Goal: Task Accomplishment & Management: Manage account settings

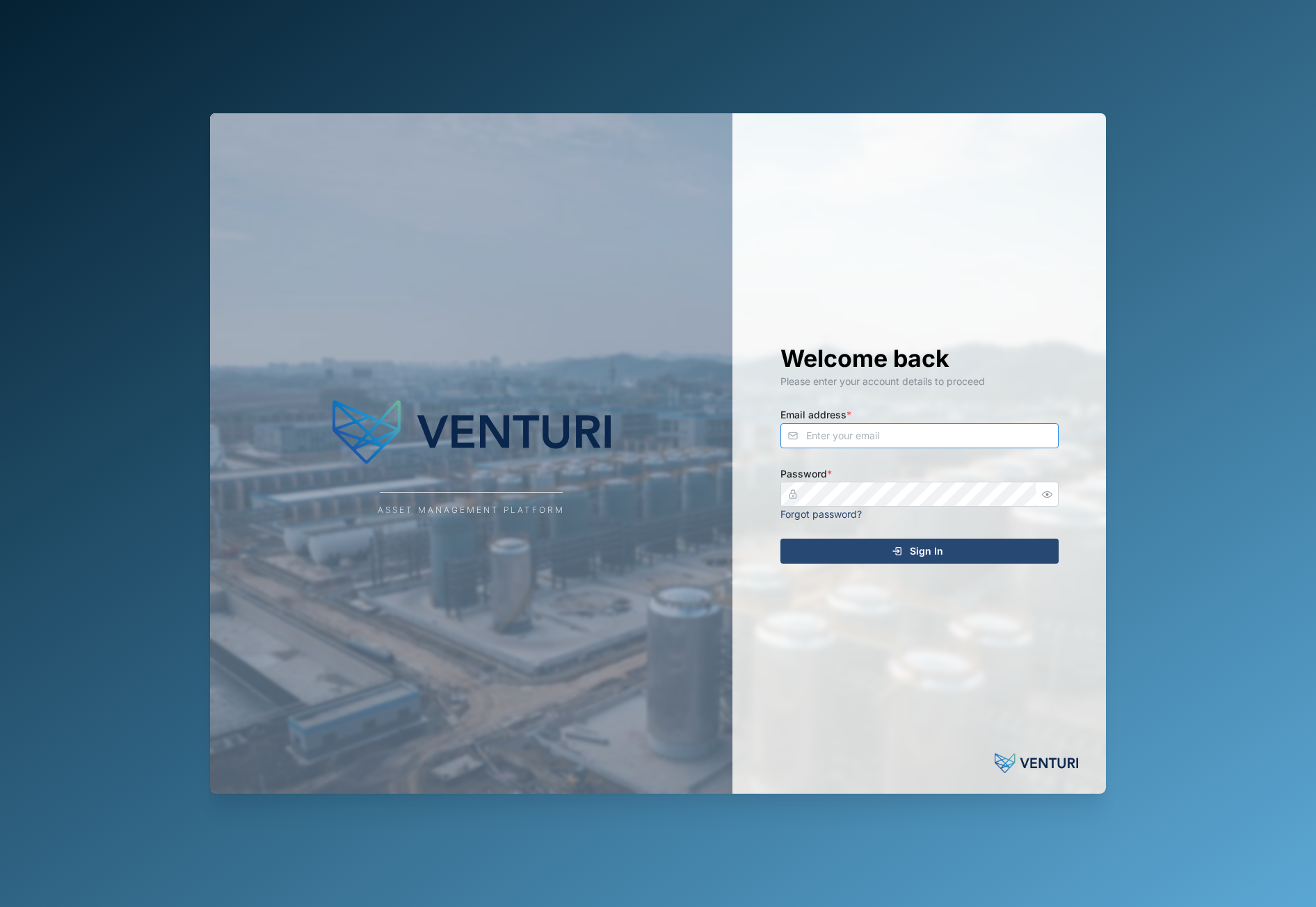
type input "[EMAIL_ADDRESS][DOMAIN_NAME]"
click at [927, 545] on span "Sign In" at bounding box center [927, 551] width 34 height 23
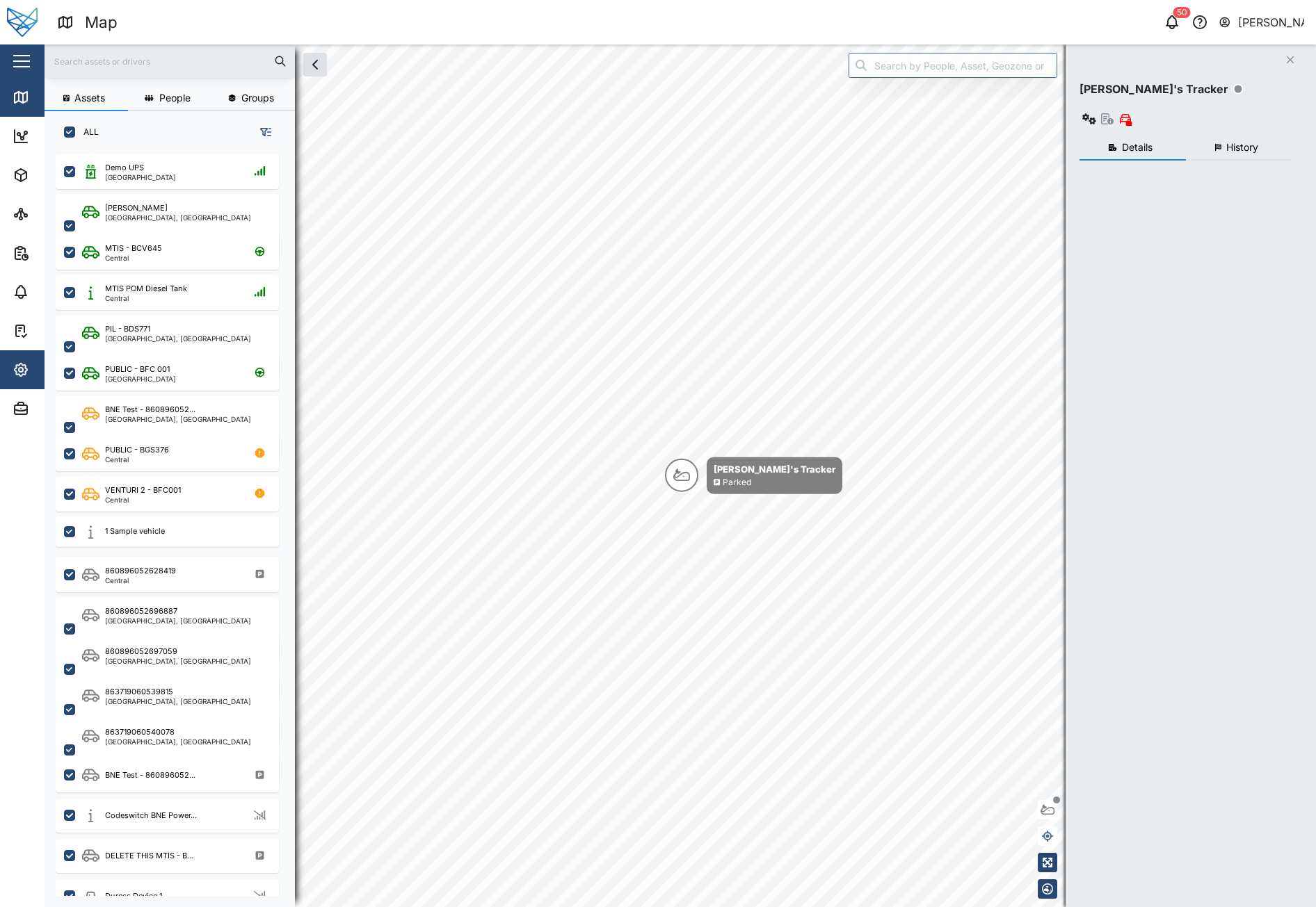
checkbox input "true"
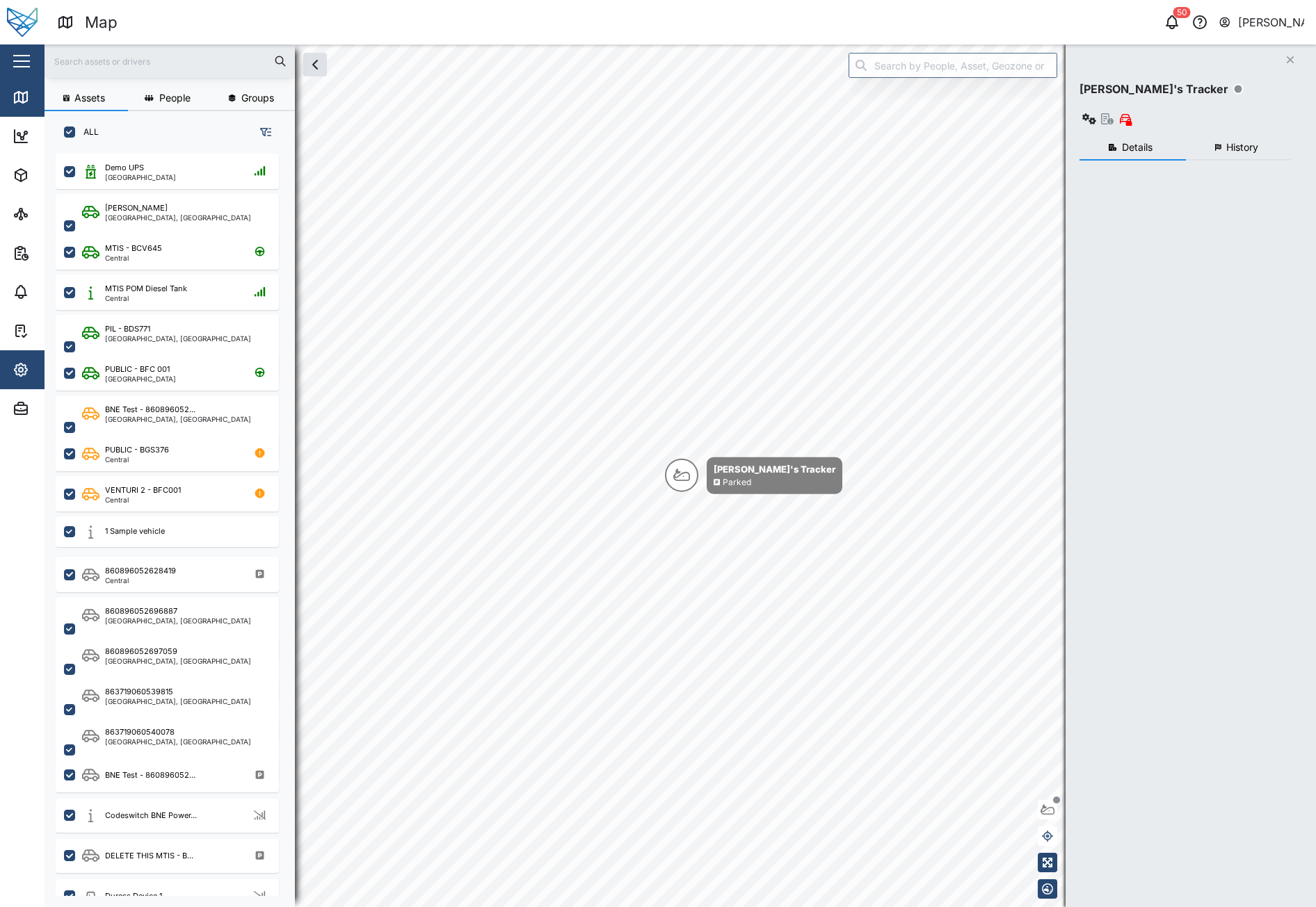
checkbox input "true"
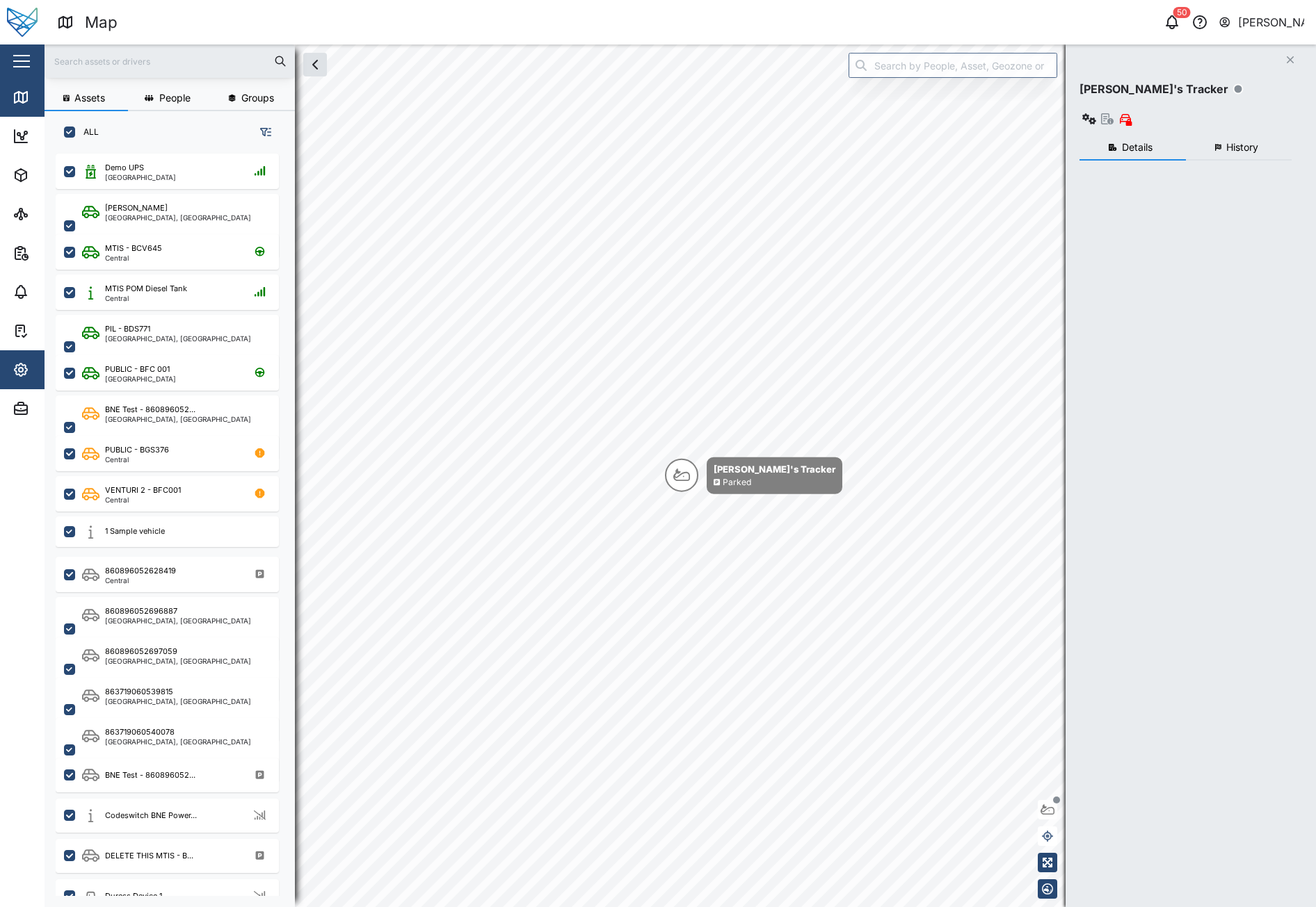
checkbox input "true"
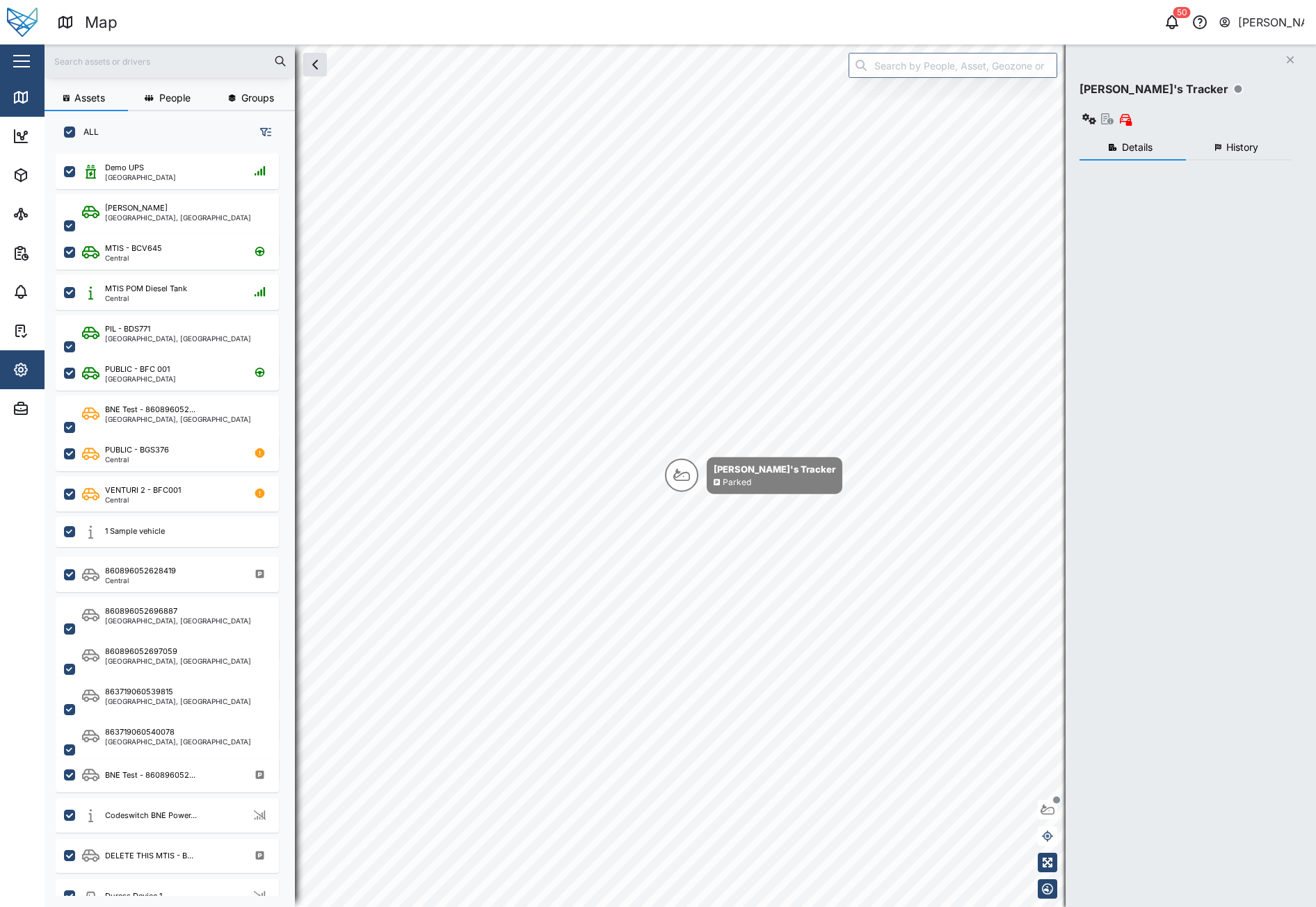
checkbox input "true"
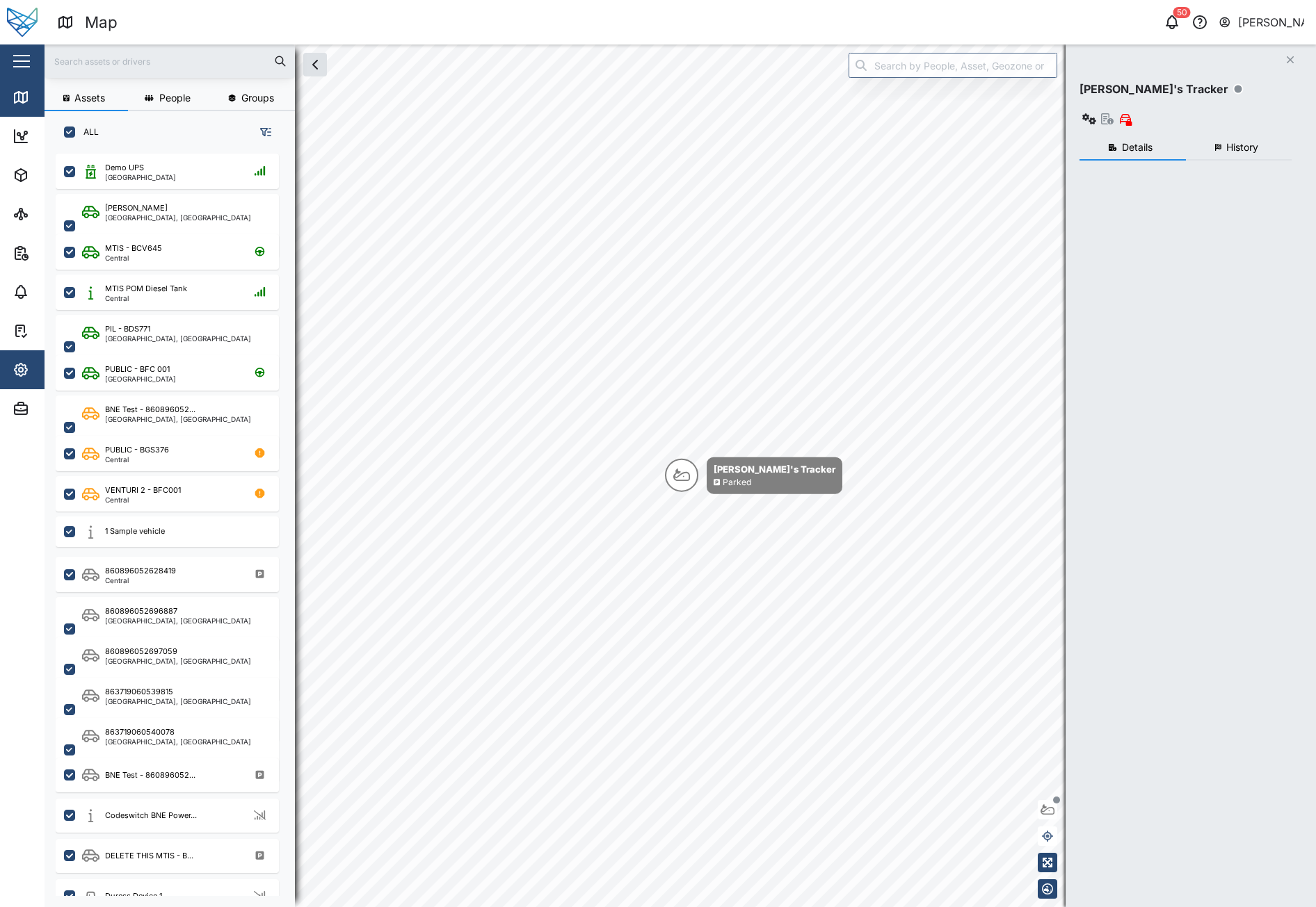
checkbox input "true"
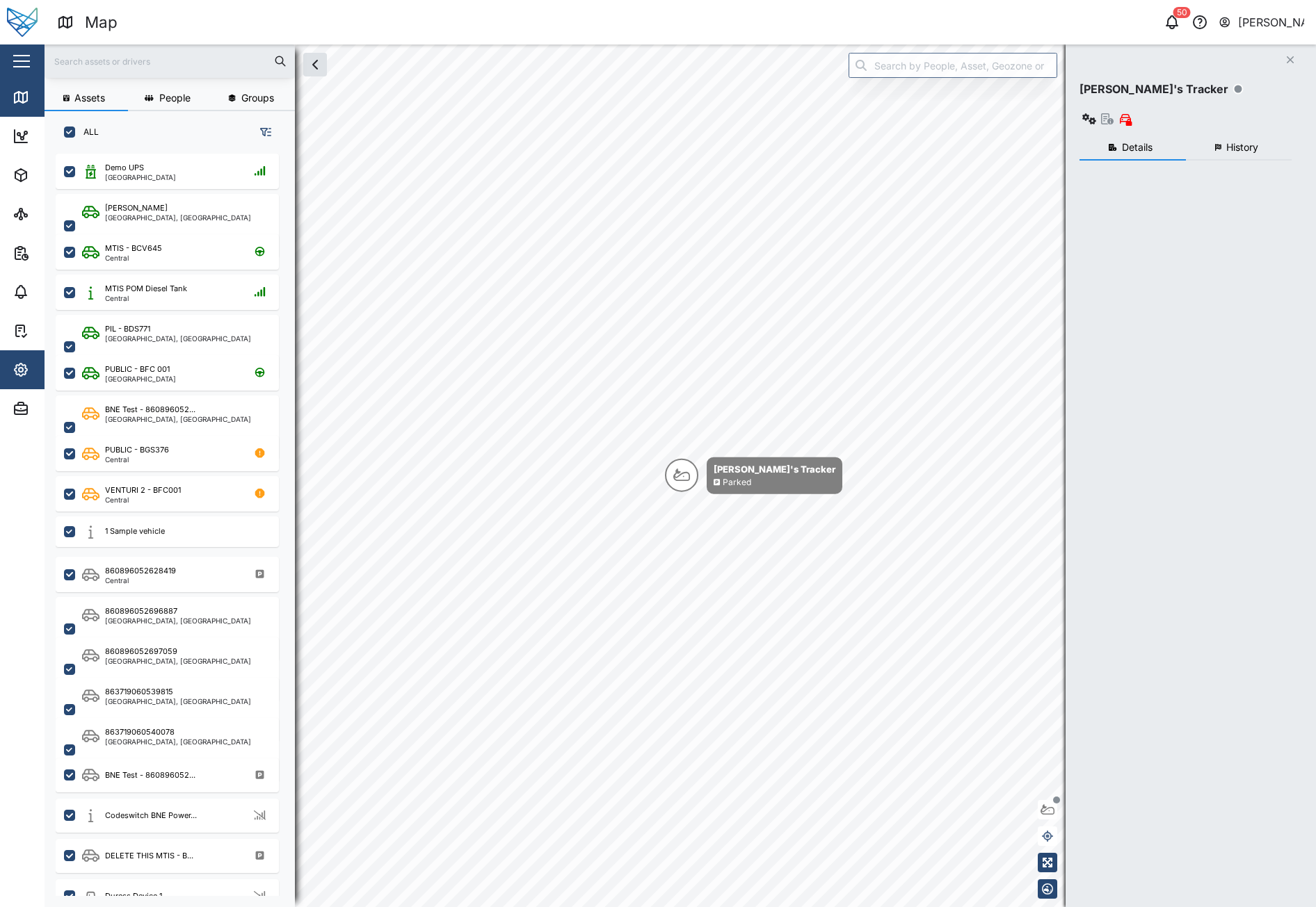
checkbox input "true"
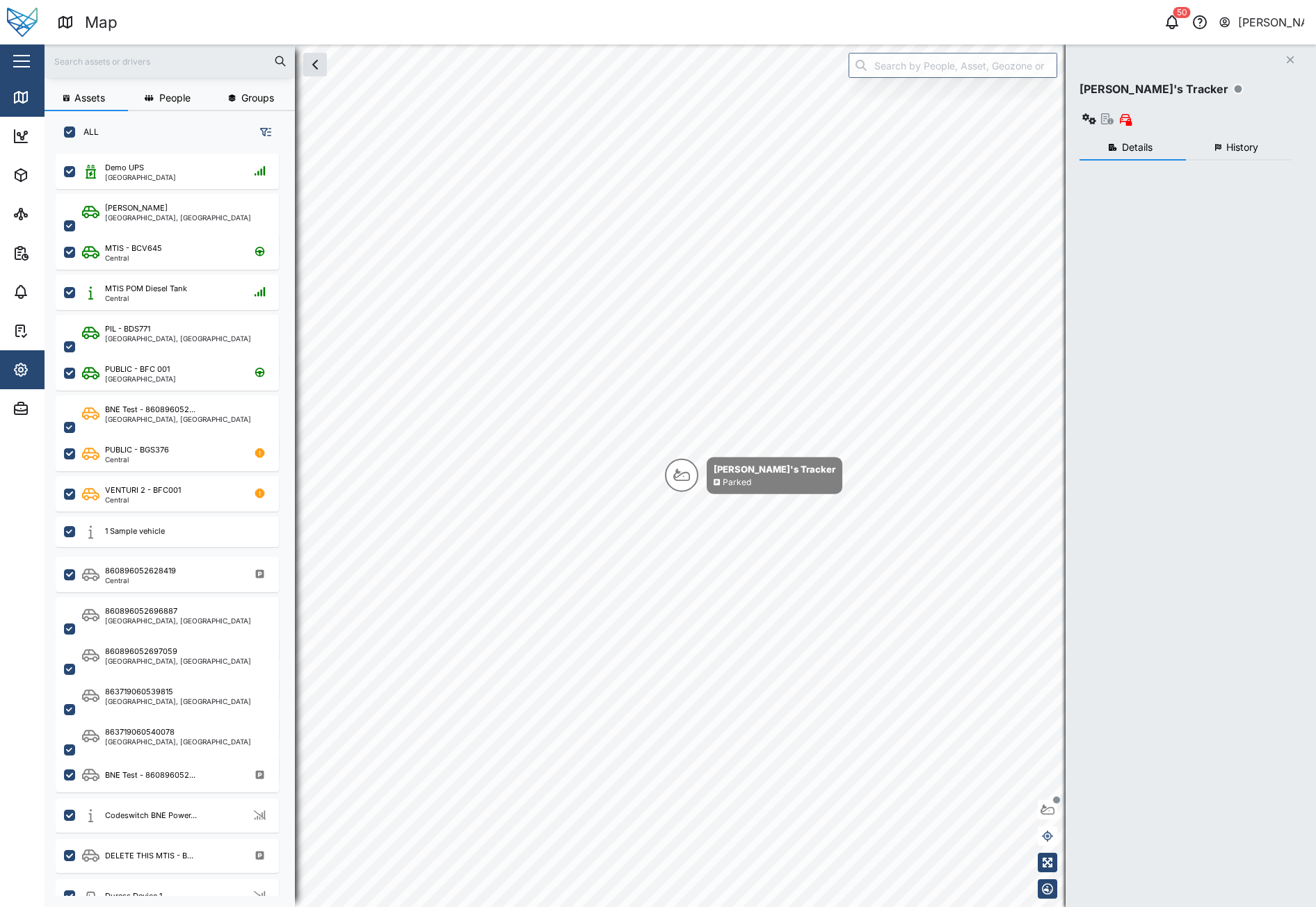
checkbox input "true"
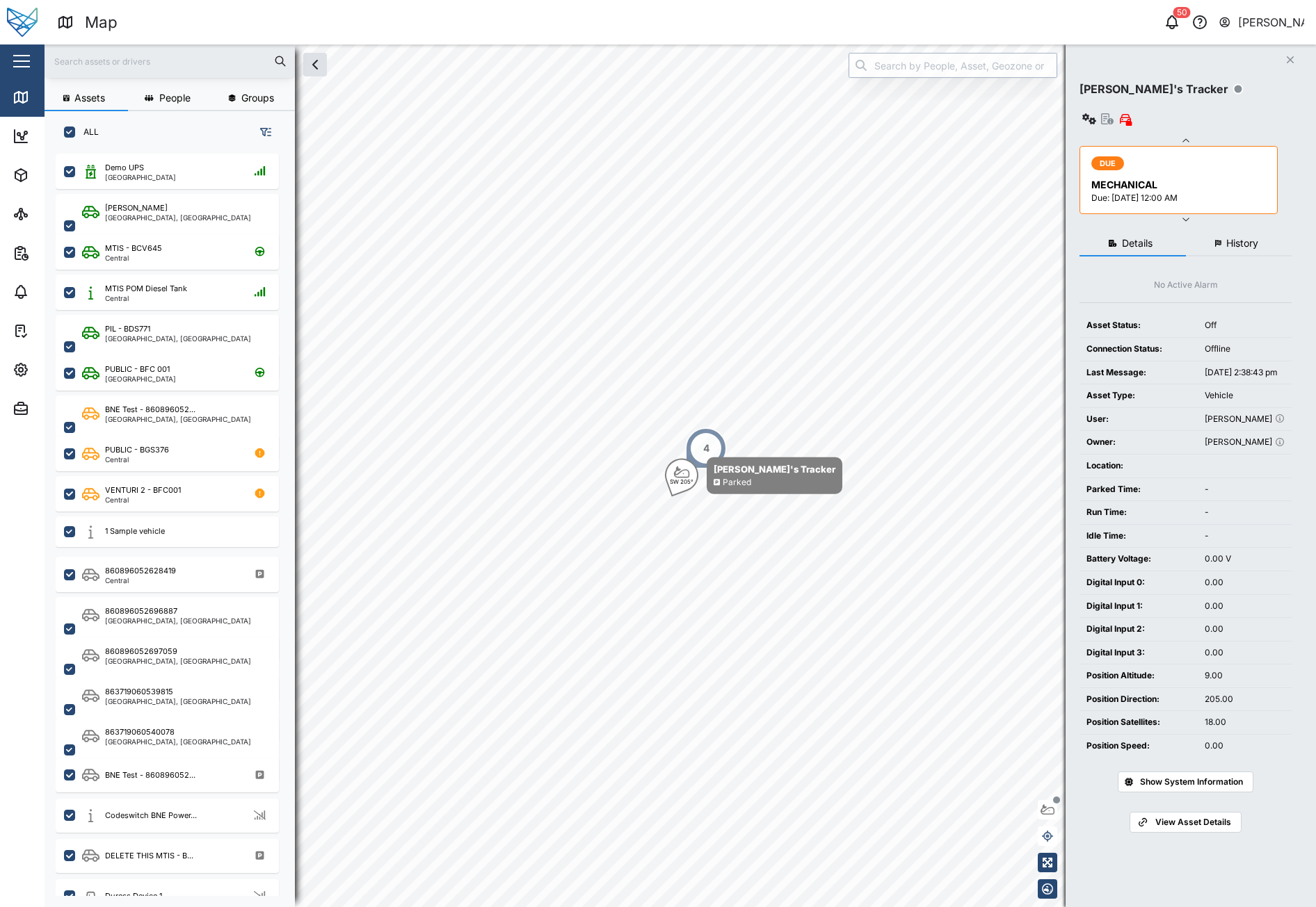
click at [944, 76] on input "search" at bounding box center [952, 65] width 208 height 25
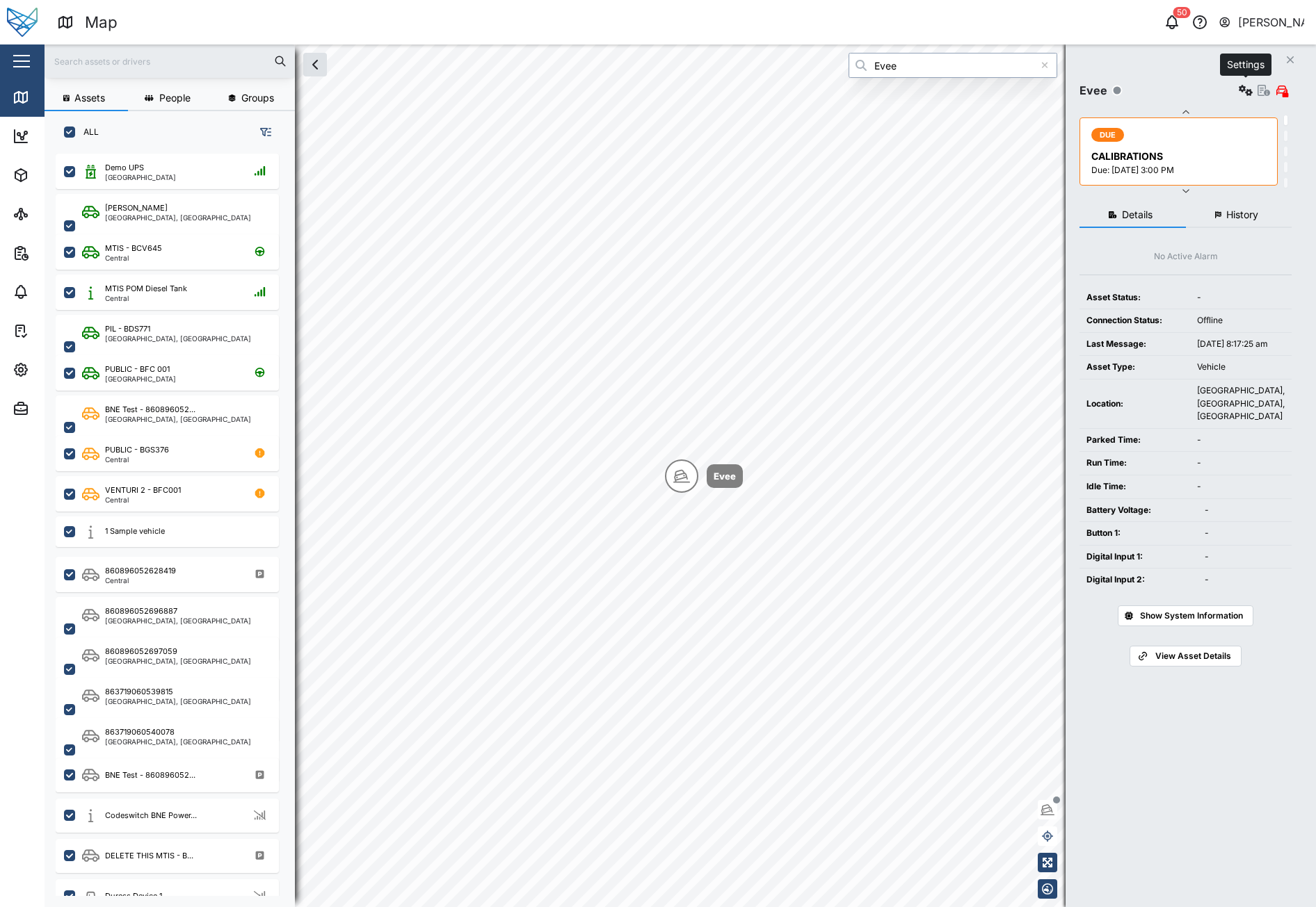
type input "Evee"
click at [1242, 94] on icon "button" at bounding box center [1245, 90] width 14 height 11
click at [1261, 94] on icon "button" at bounding box center [1264, 90] width 13 height 11
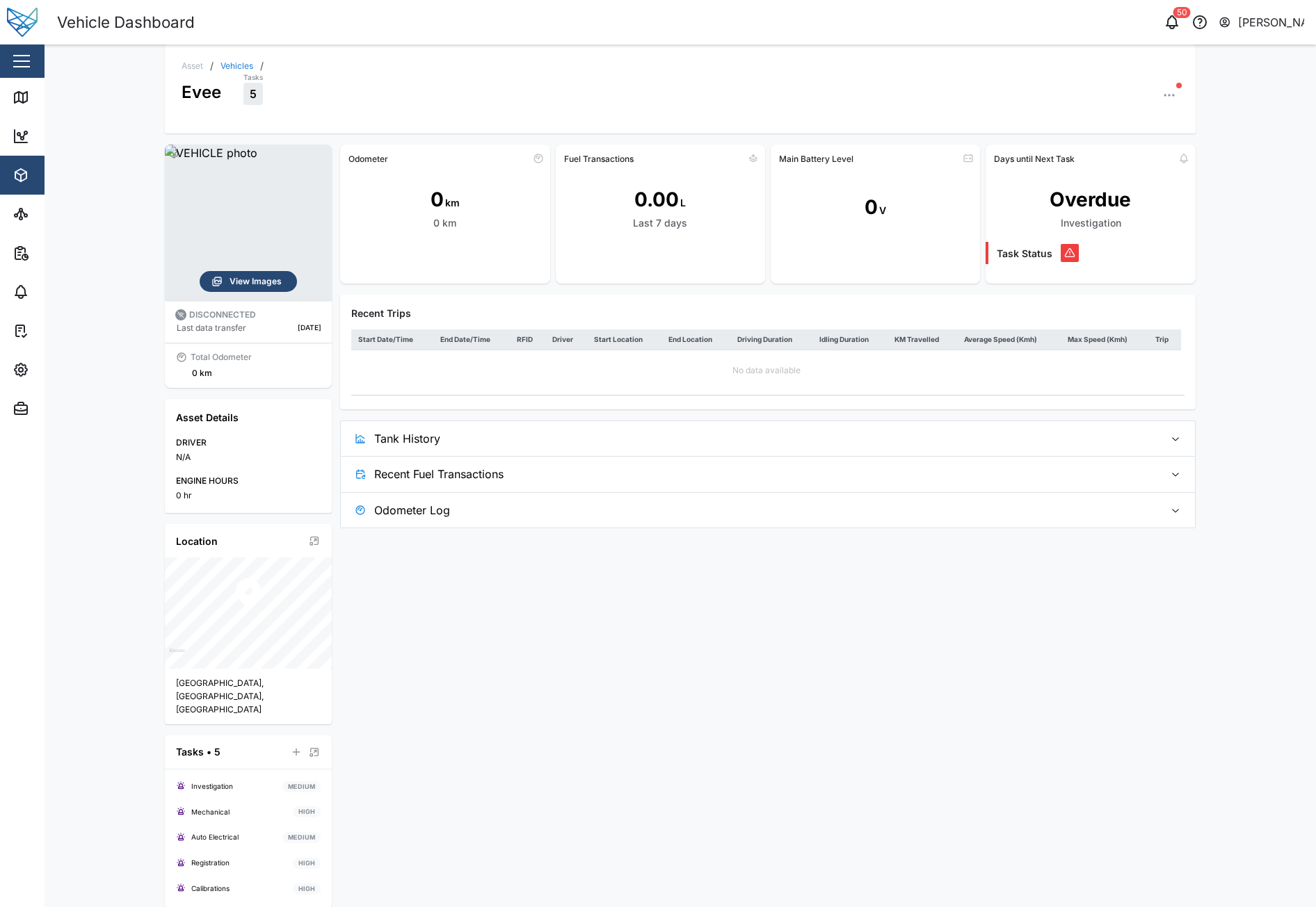
click at [253, 280] on span "View Images" at bounding box center [255, 281] width 52 height 19
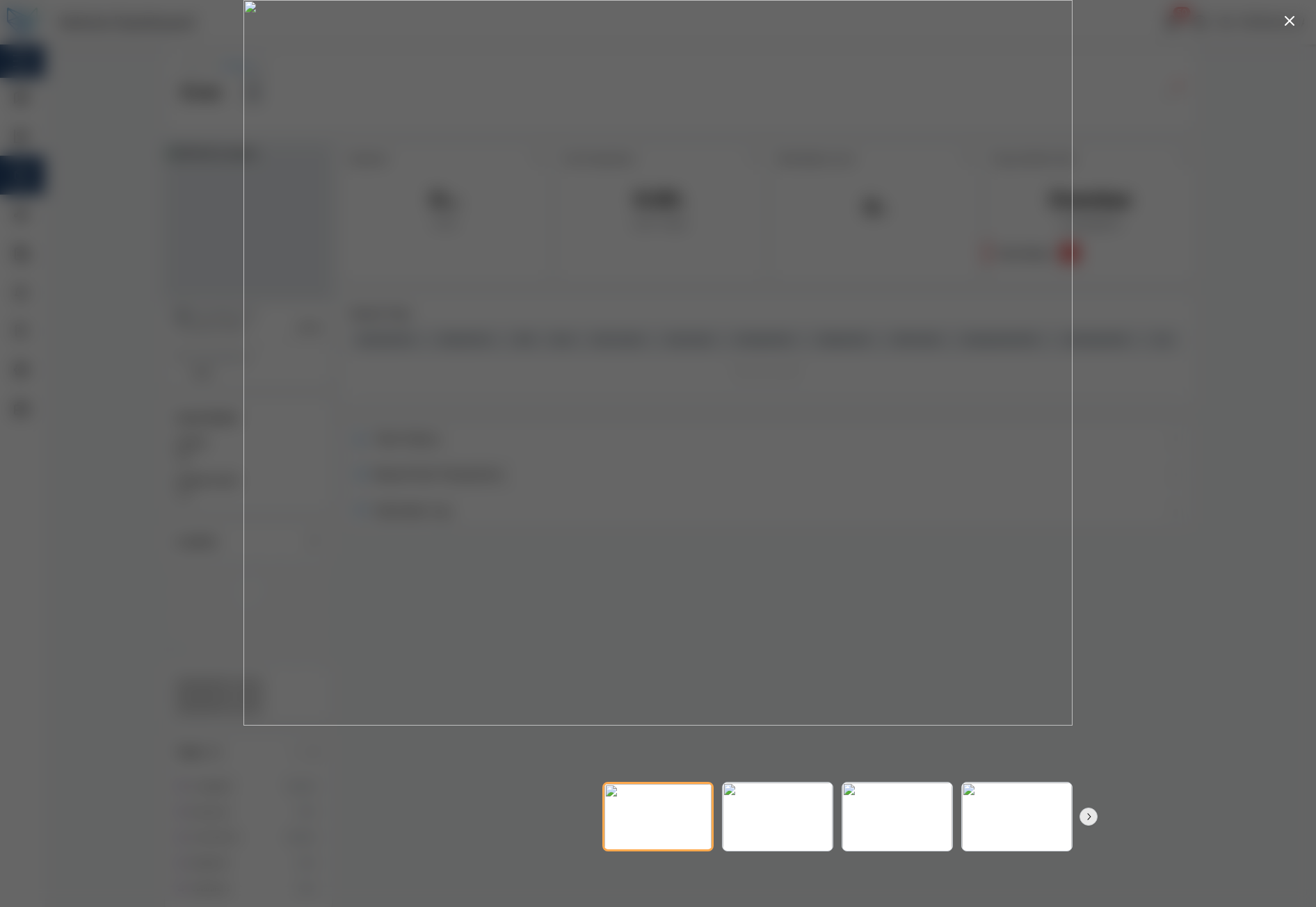
click at [1293, 19] on icon "button" at bounding box center [1289, 21] width 17 height 17
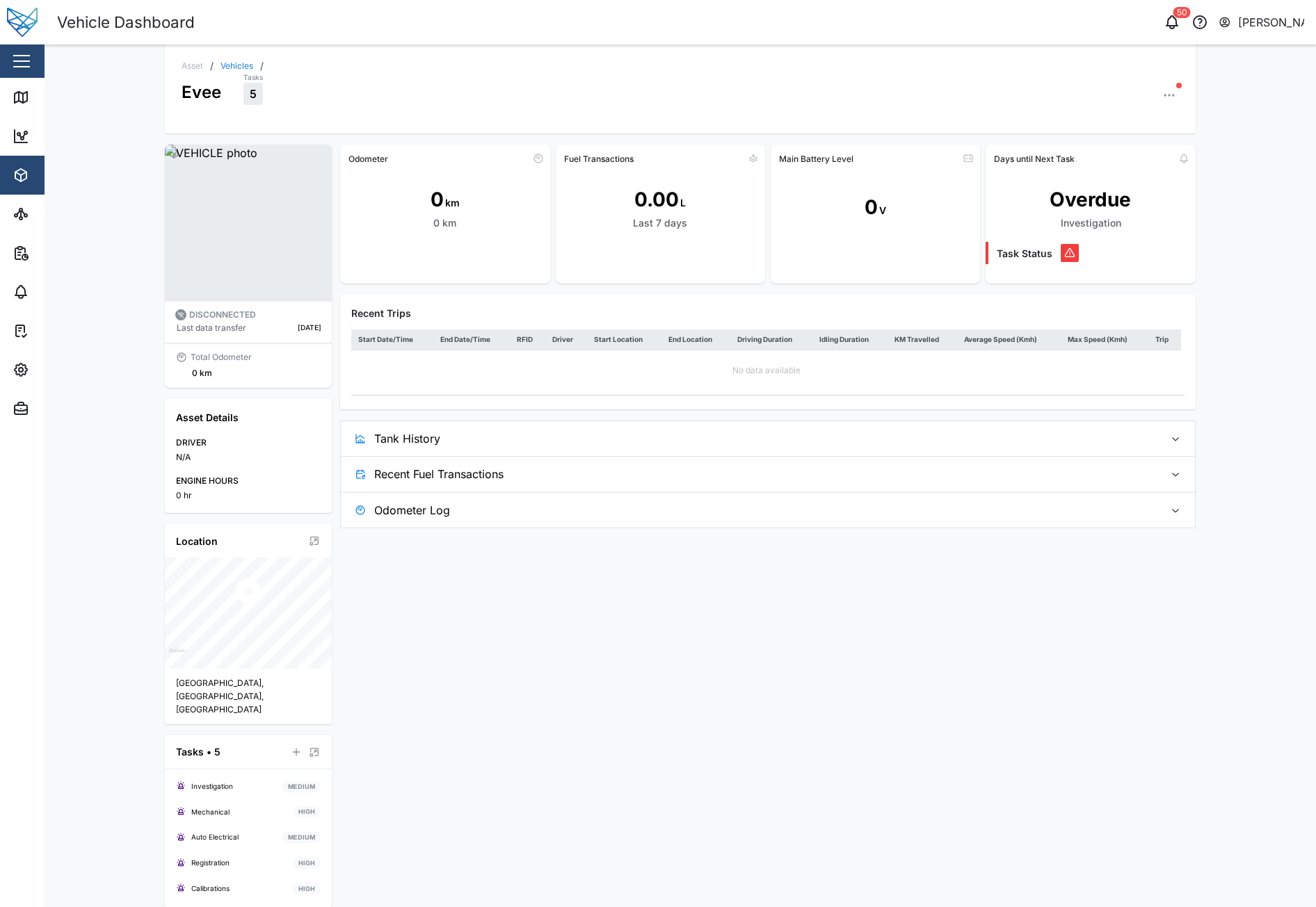
click at [1166, 93] on icon "button" at bounding box center [1169, 95] width 14 height 14
click at [1110, 146] on div "Configuration" at bounding box center [1108, 146] width 87 height 13
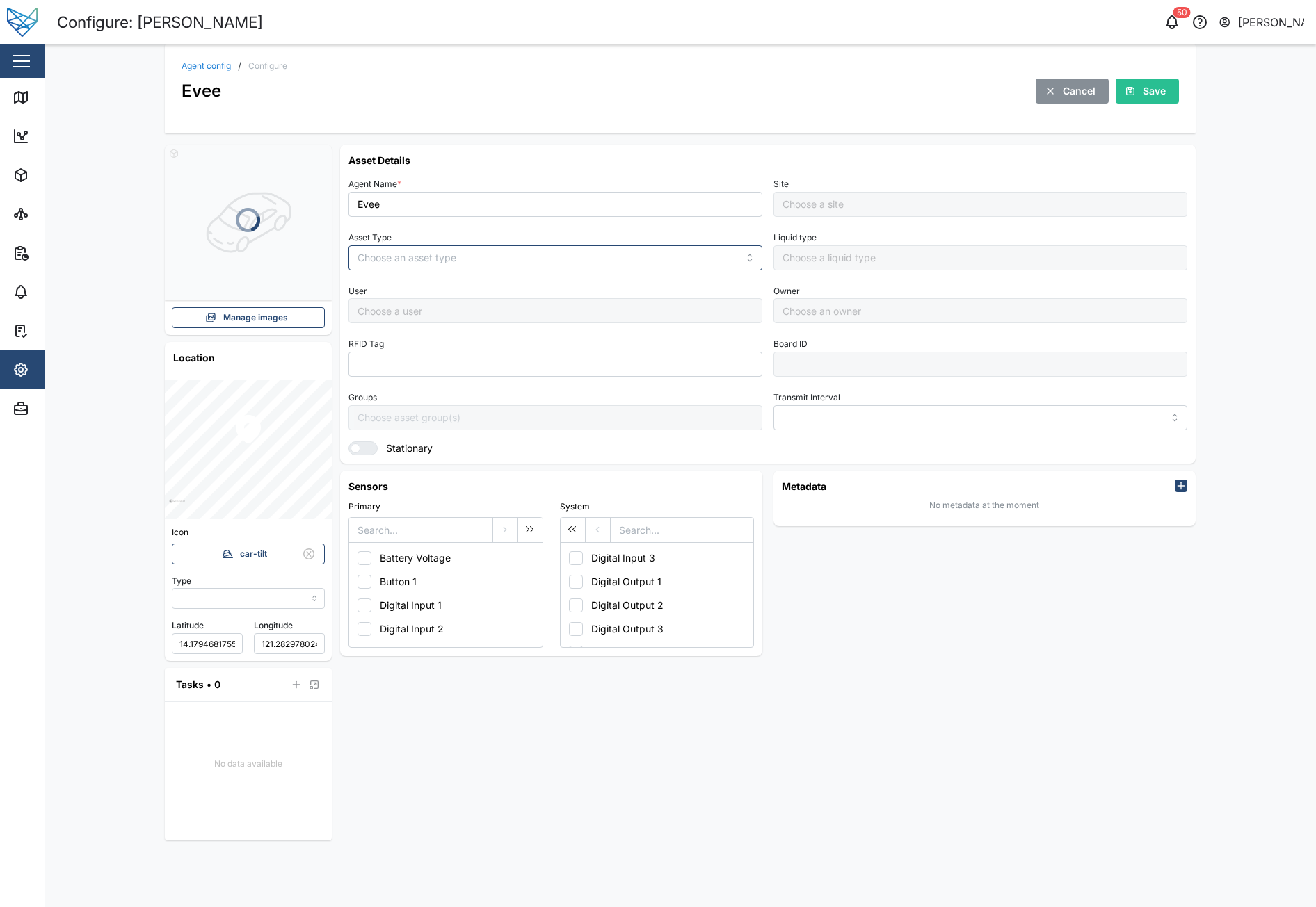
type input "MANUAL"
type input "VEHICLE"
type input "5 minutes"
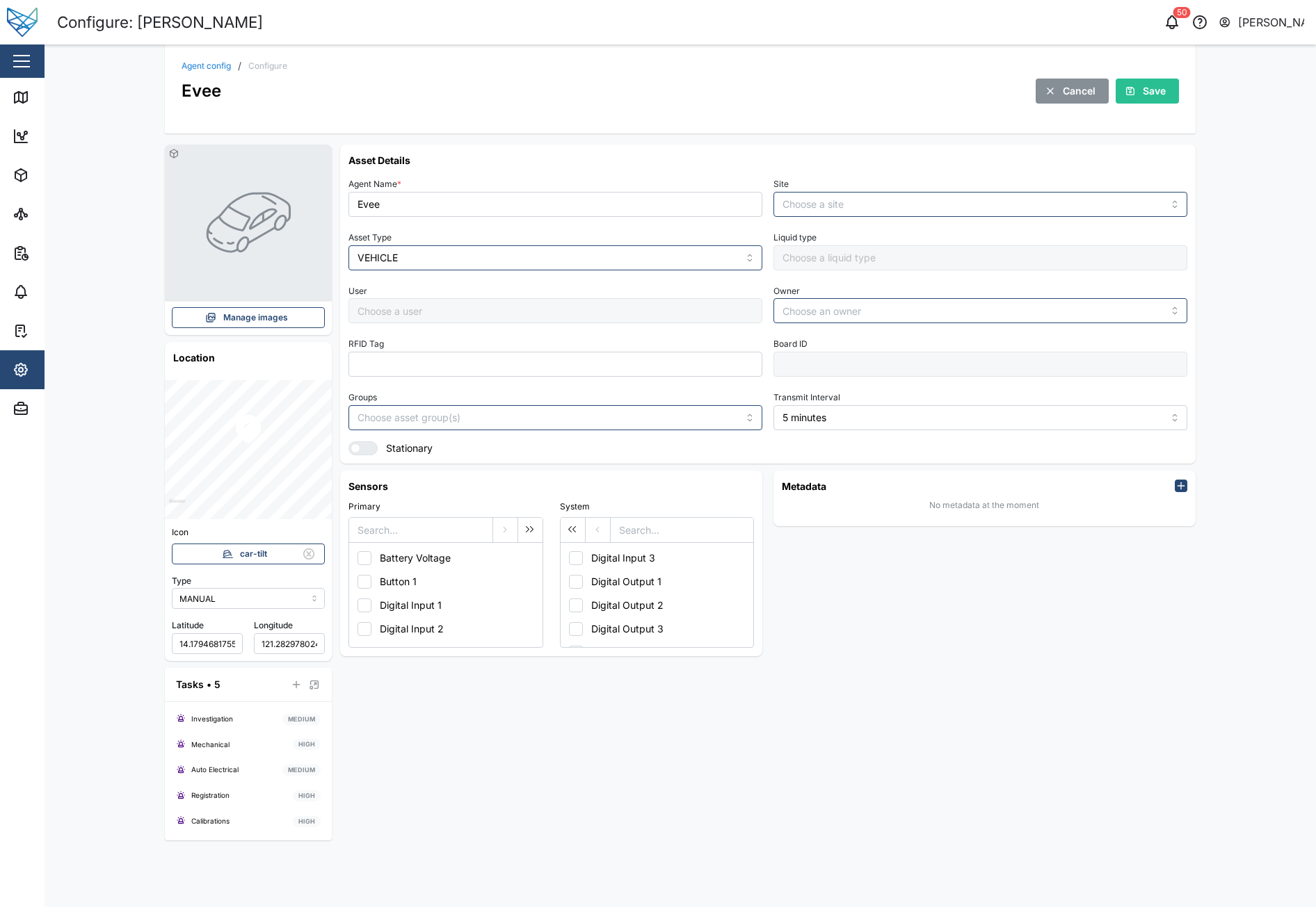
type input "B1"
click at [255, 277] on span "View Images" at bounding box center [255, 281] width 52 height 19
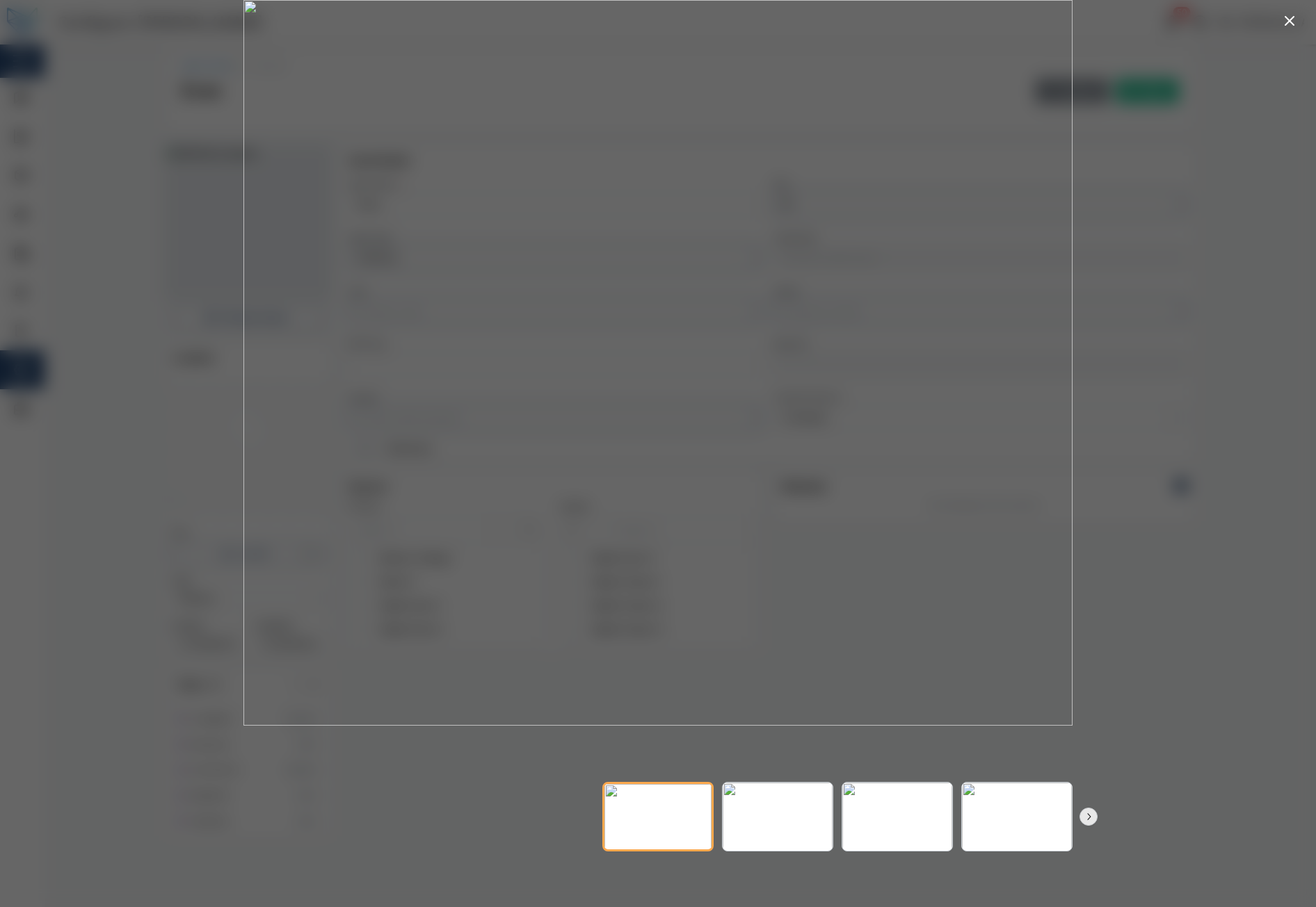
click at [1296, 18] on icon "button" at bounding box center [1289, 21] width 17 height 17
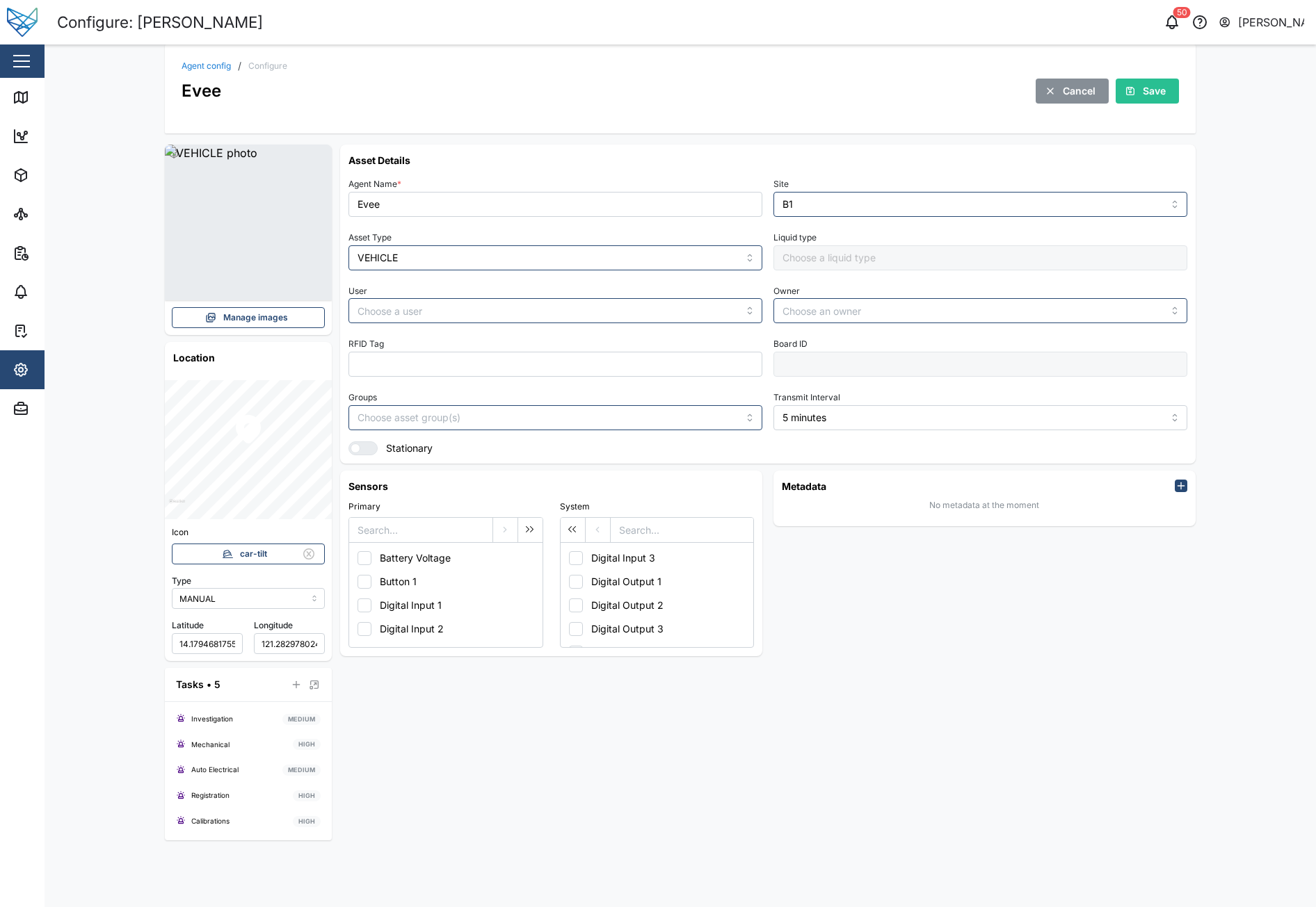
click at [238, 321] on span "Manage images" at bounding box center [256, 318] width 64 height 19
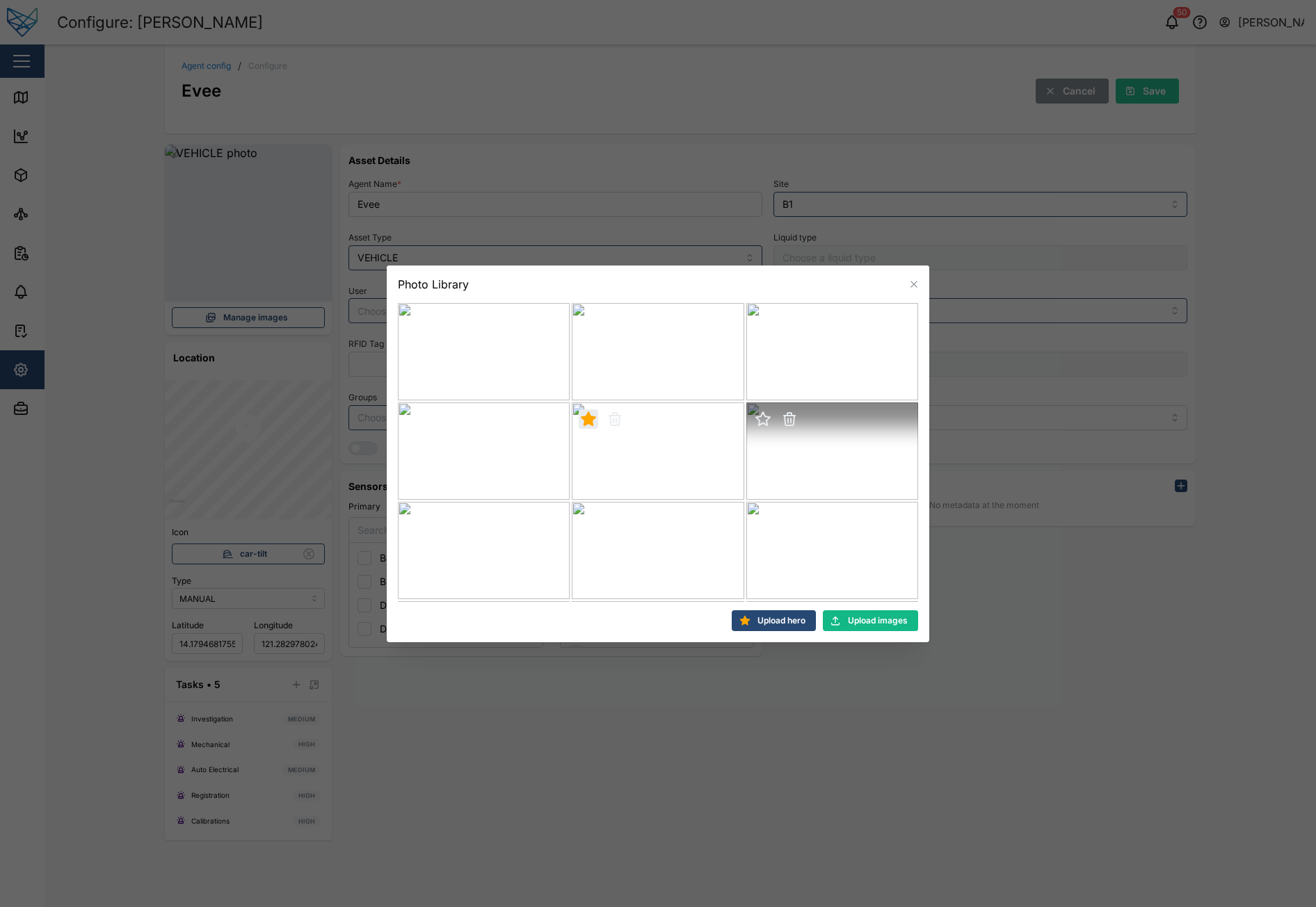
click at [759, 419] on icon "button" at bounding box center [763, 419] width 14 height 13
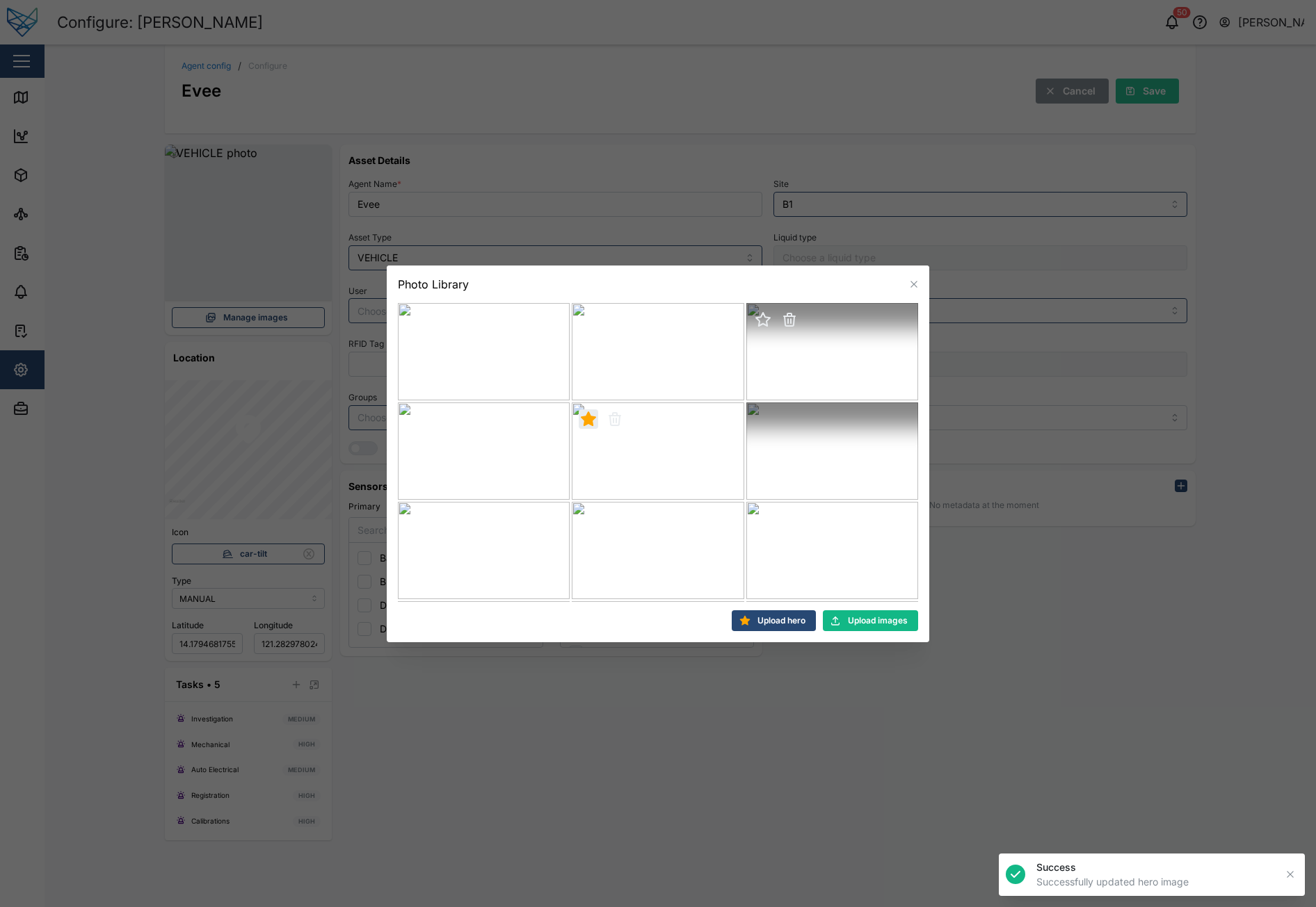
click at [759, 325] on icon "button" at bounding box center [763, 319] width 17 height 17
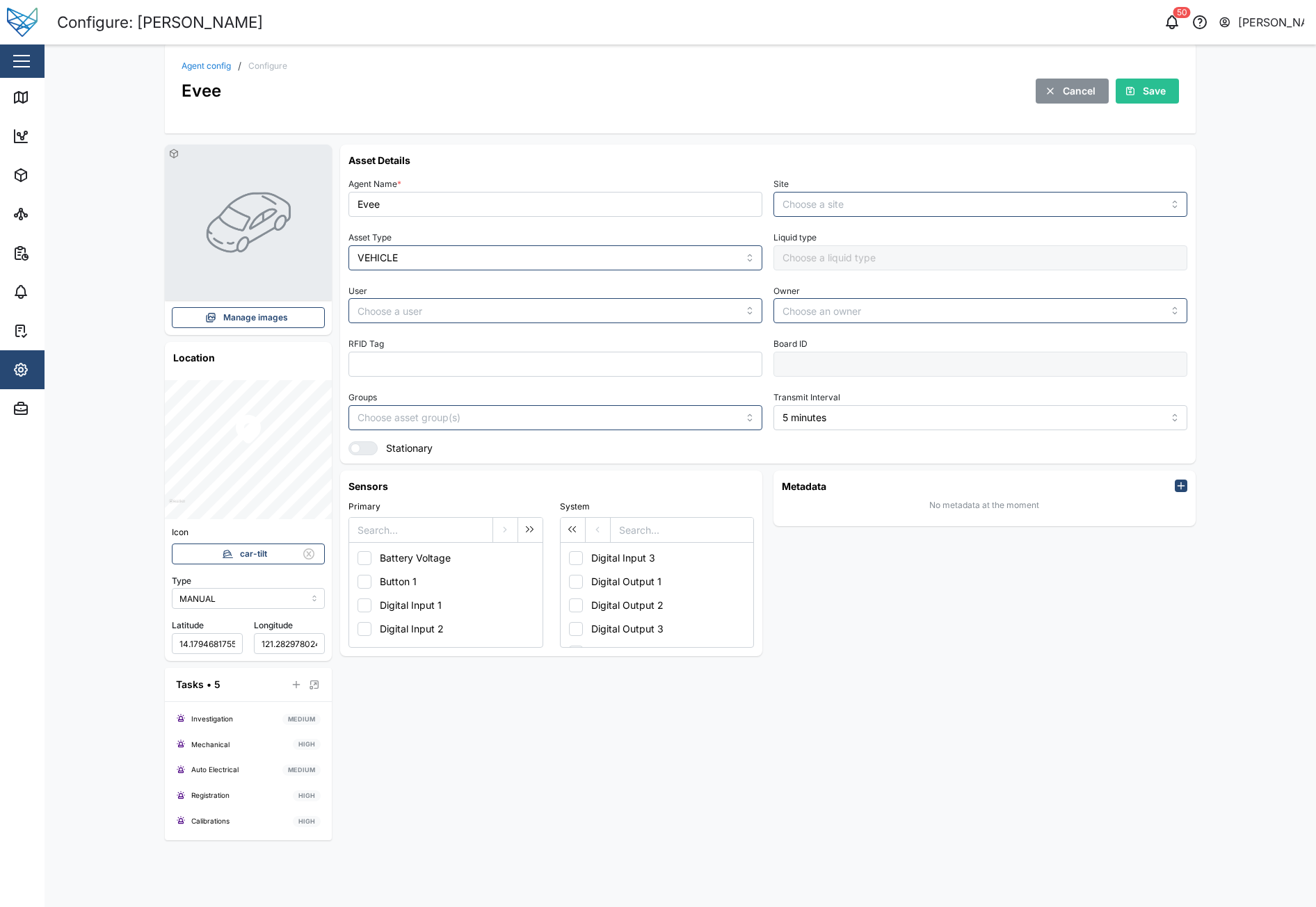
type input "B1"
click at [253, 317] on span "Manage images" at bounding box center [256, 318] width 64 height 19
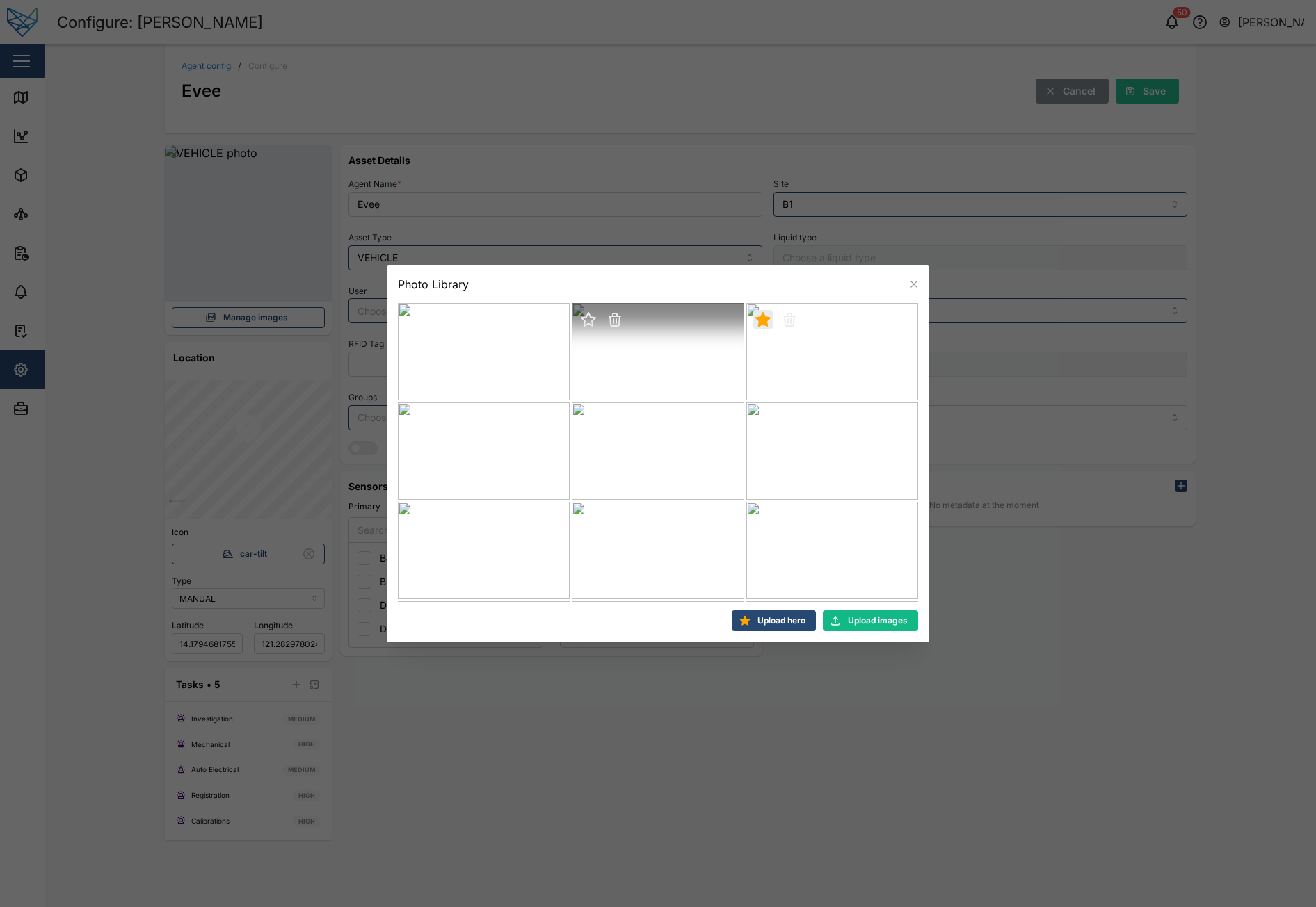
click at [586, 321] on icon "button" at bounding box center [588, 319] width 14 height 13
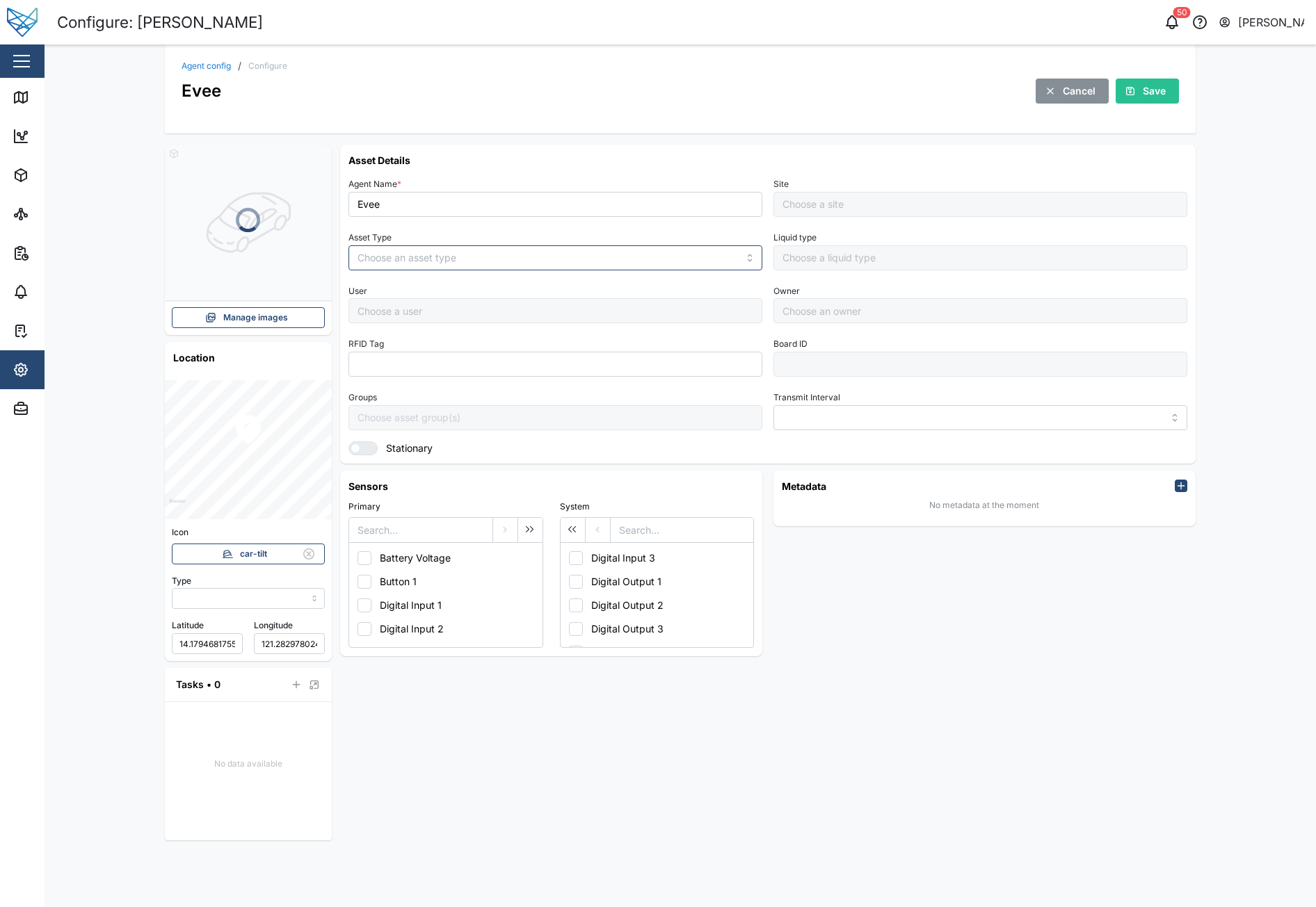
type input "MANUAL"
type input "VEHICLE"
type input "5 minutes"
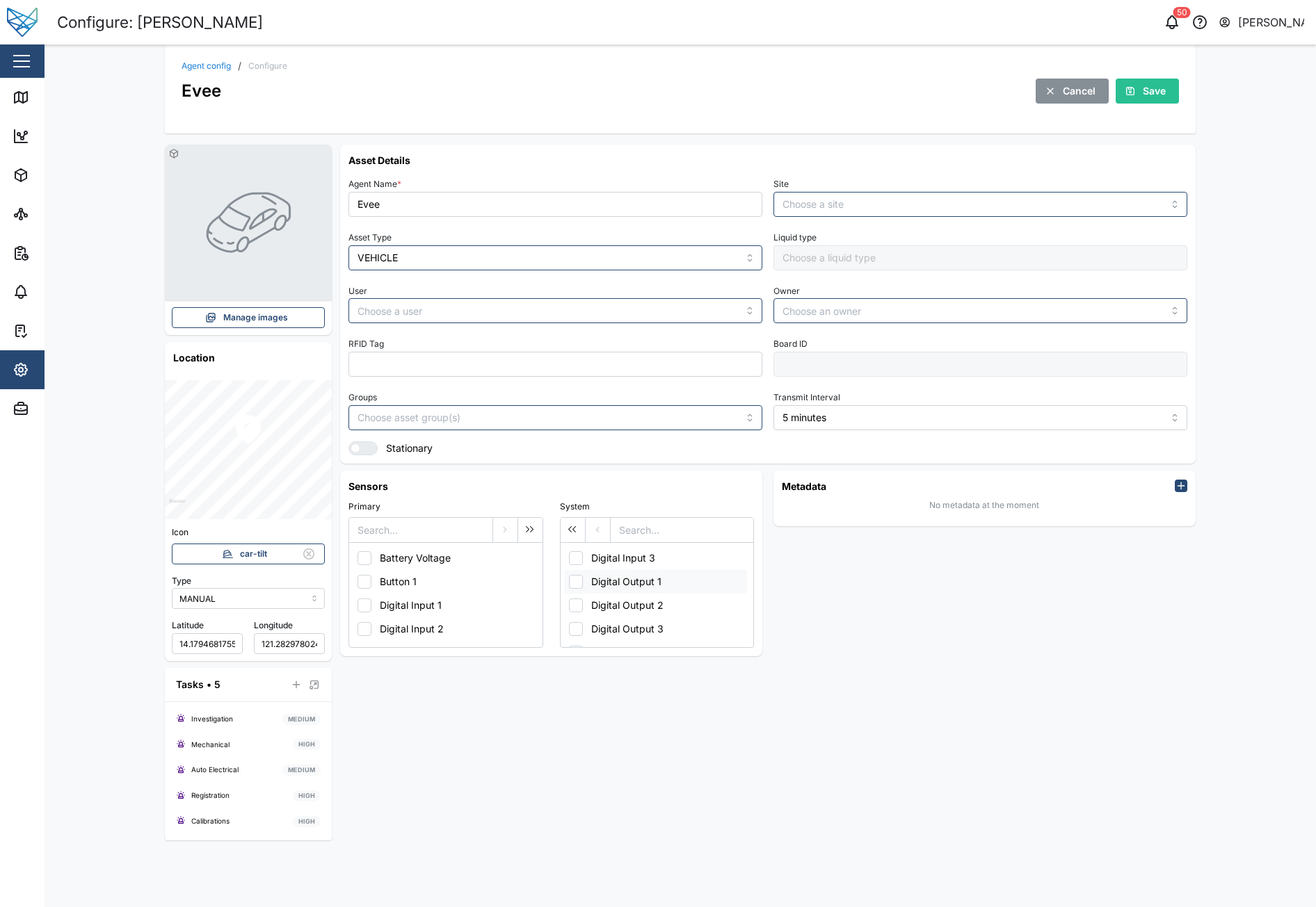
type input "B1"
click at [241, 318] on span "Manage images" at bounding box center [256, 318] width 64 height 19
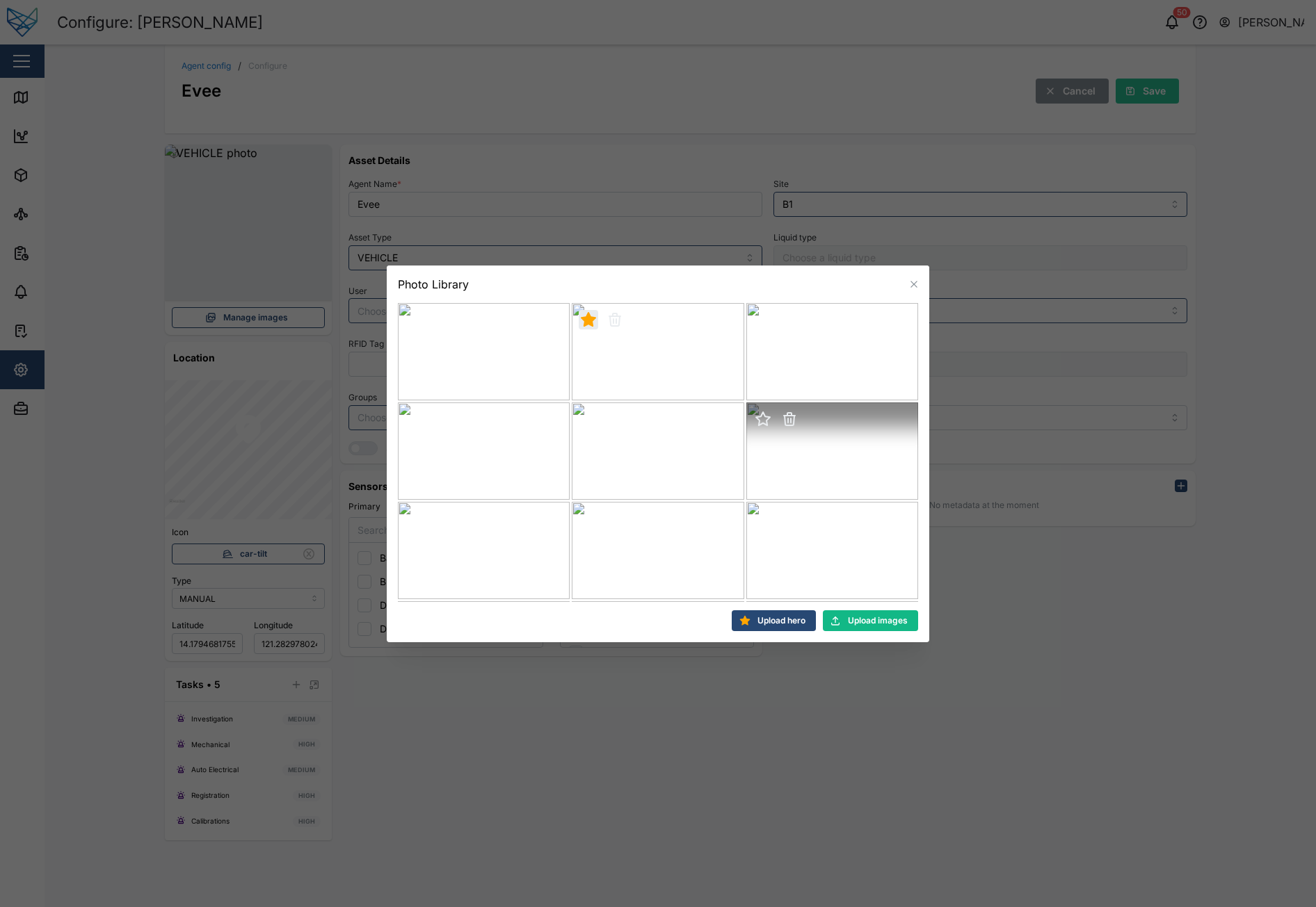
click at [763, 417] on icon "button" at bounding box center [763, 419] width 17 height 17
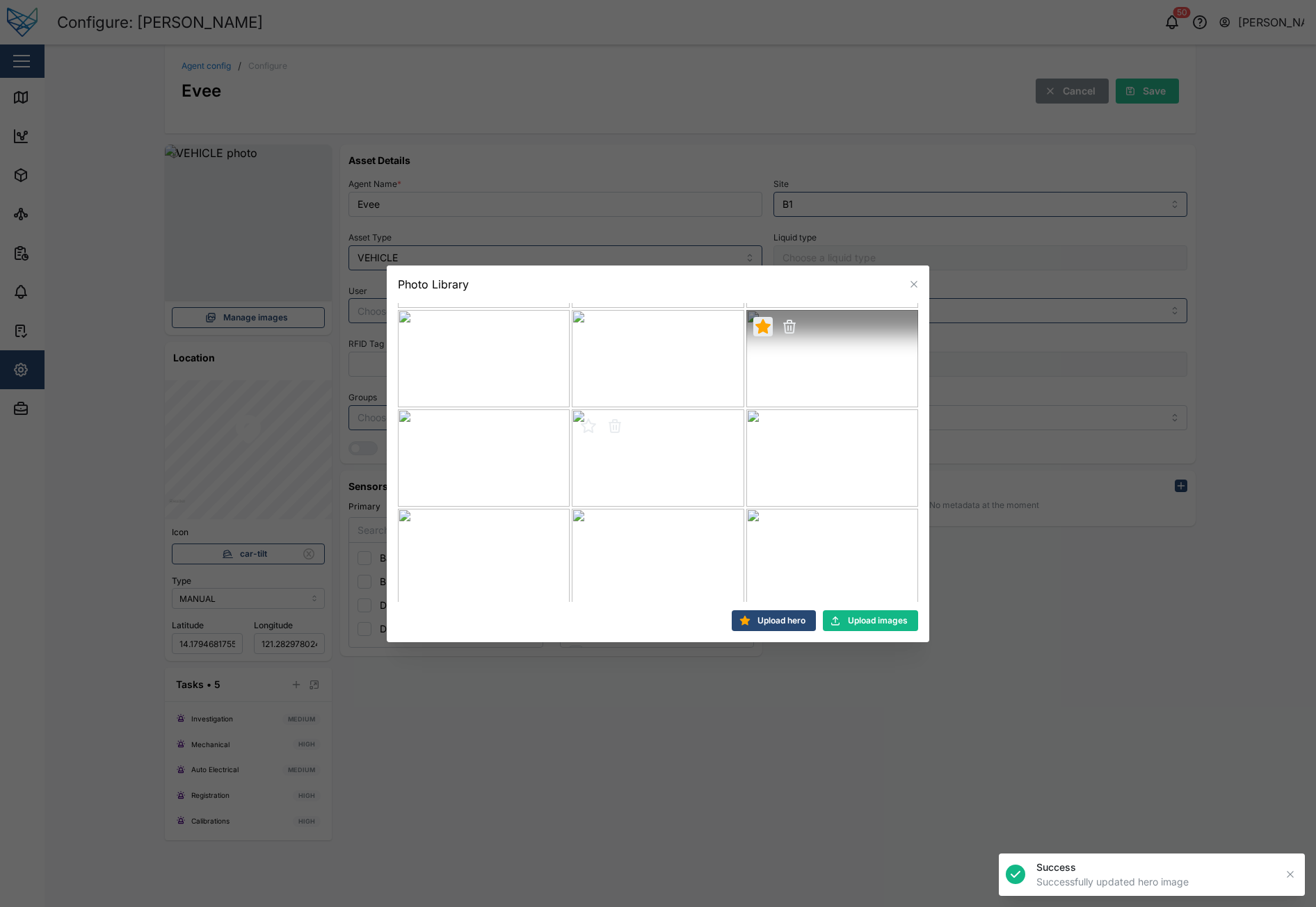
scroll to position [196, 0]
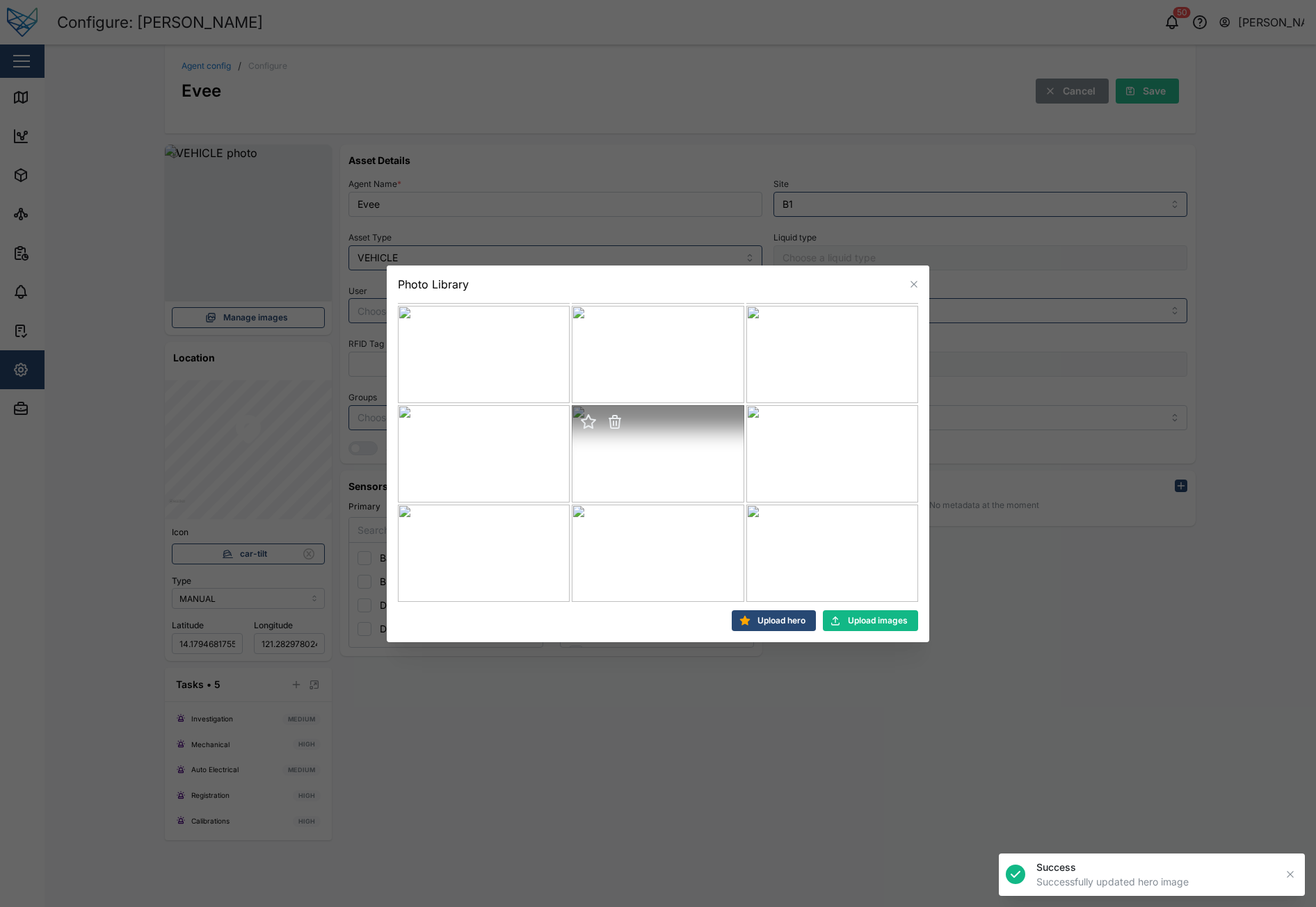
click at [607, 424] on icon "button" at bounding box center [615, 421] width 17 height 17
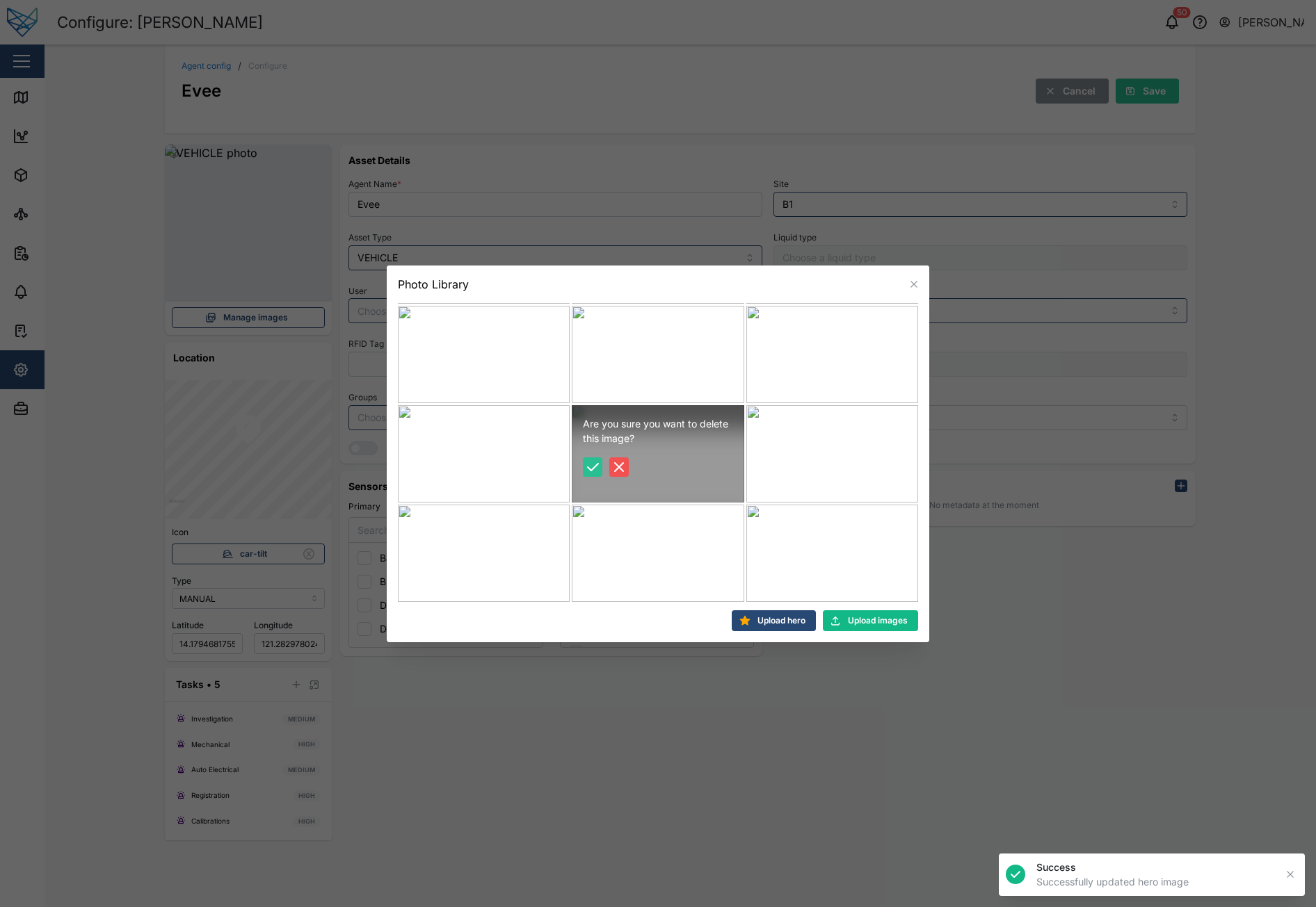
click at [590, 466] on icon "button" at bounding box center [592, 467] width 17 height 17
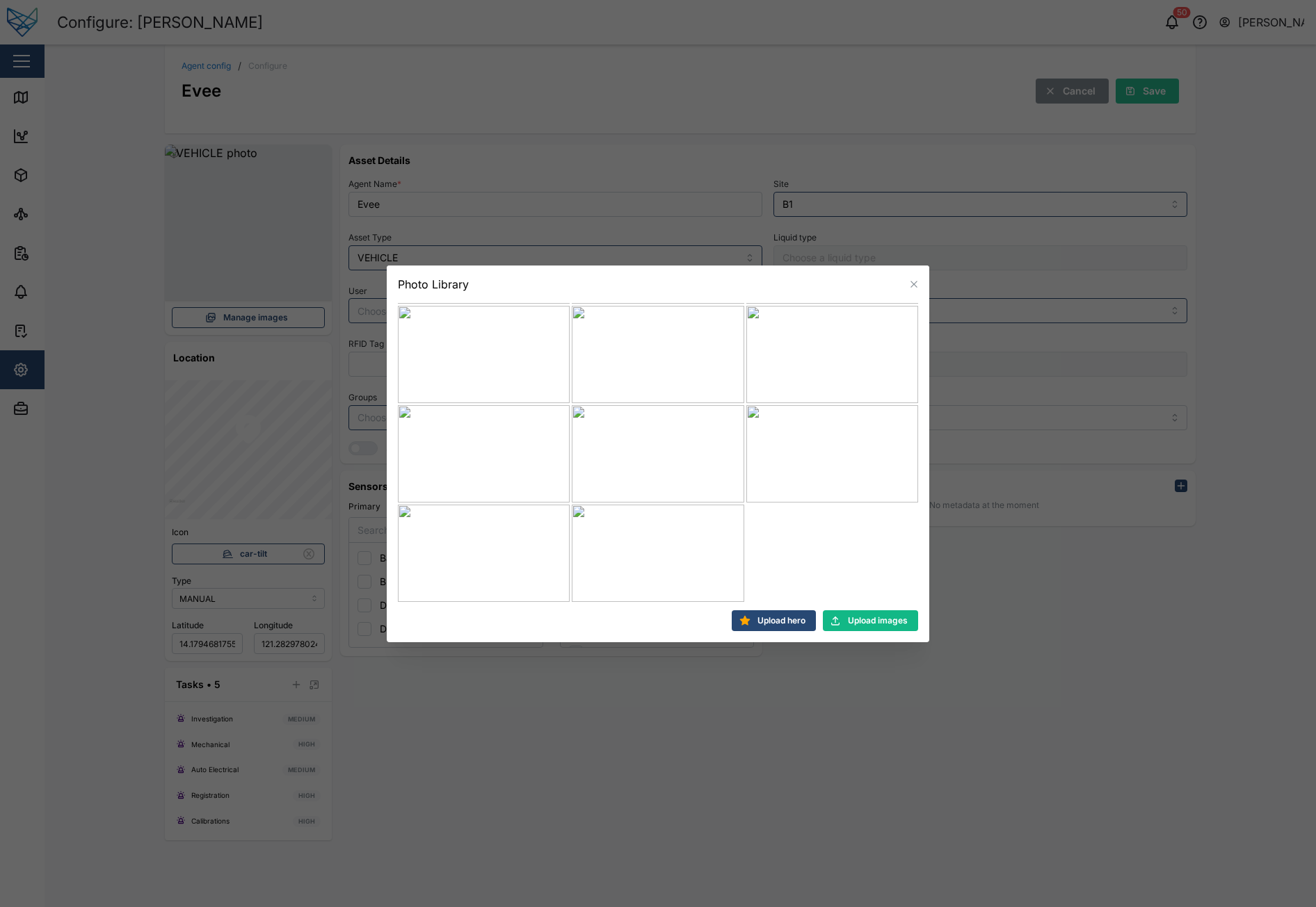
click at [1123, 665] on div at bounding box center [658, 454] width 1316 height 907
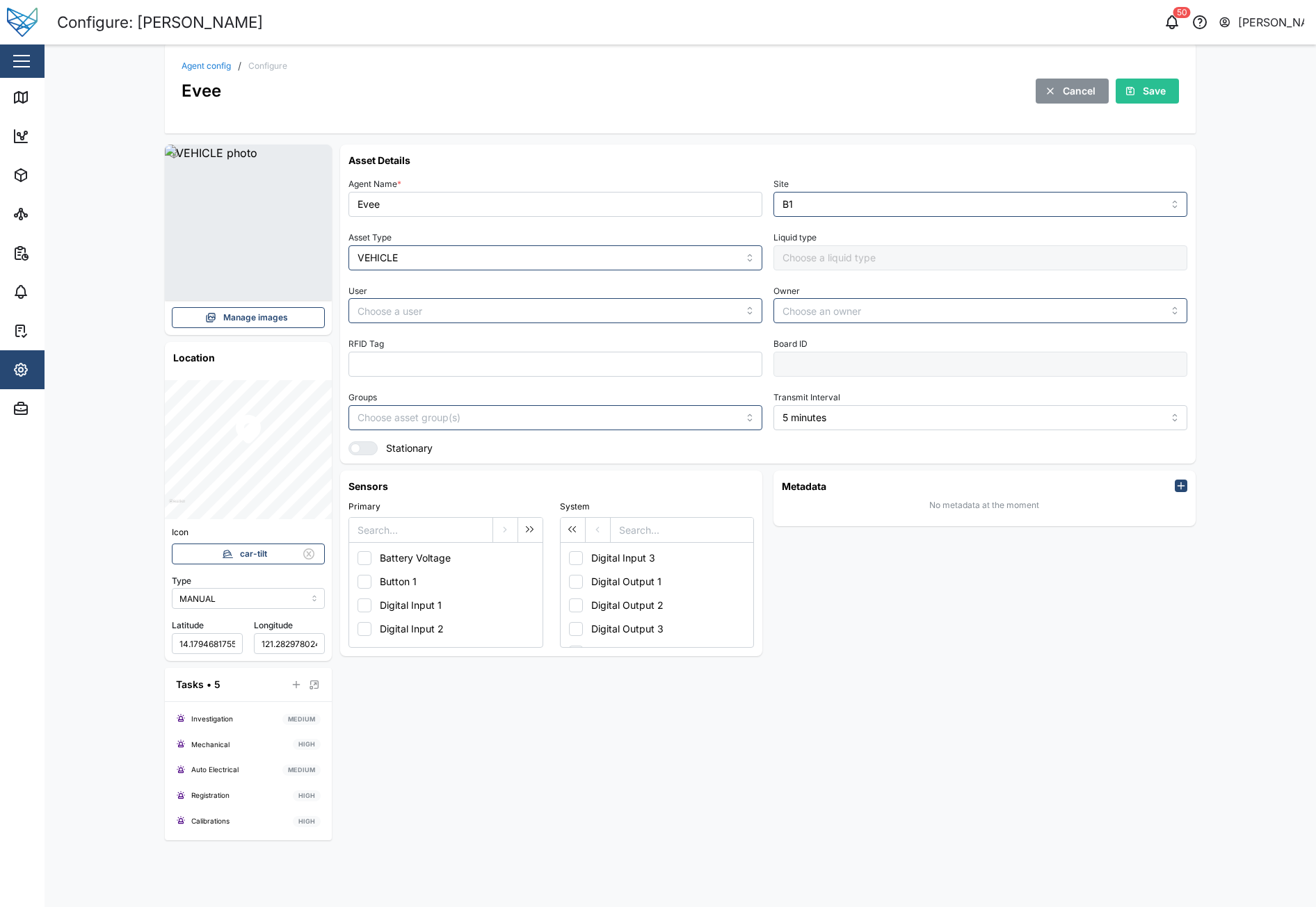
scroll to position [0, 0]
click at [237, 326] on span "Manage images" at bounding box center [256, 318] width 64 height 19
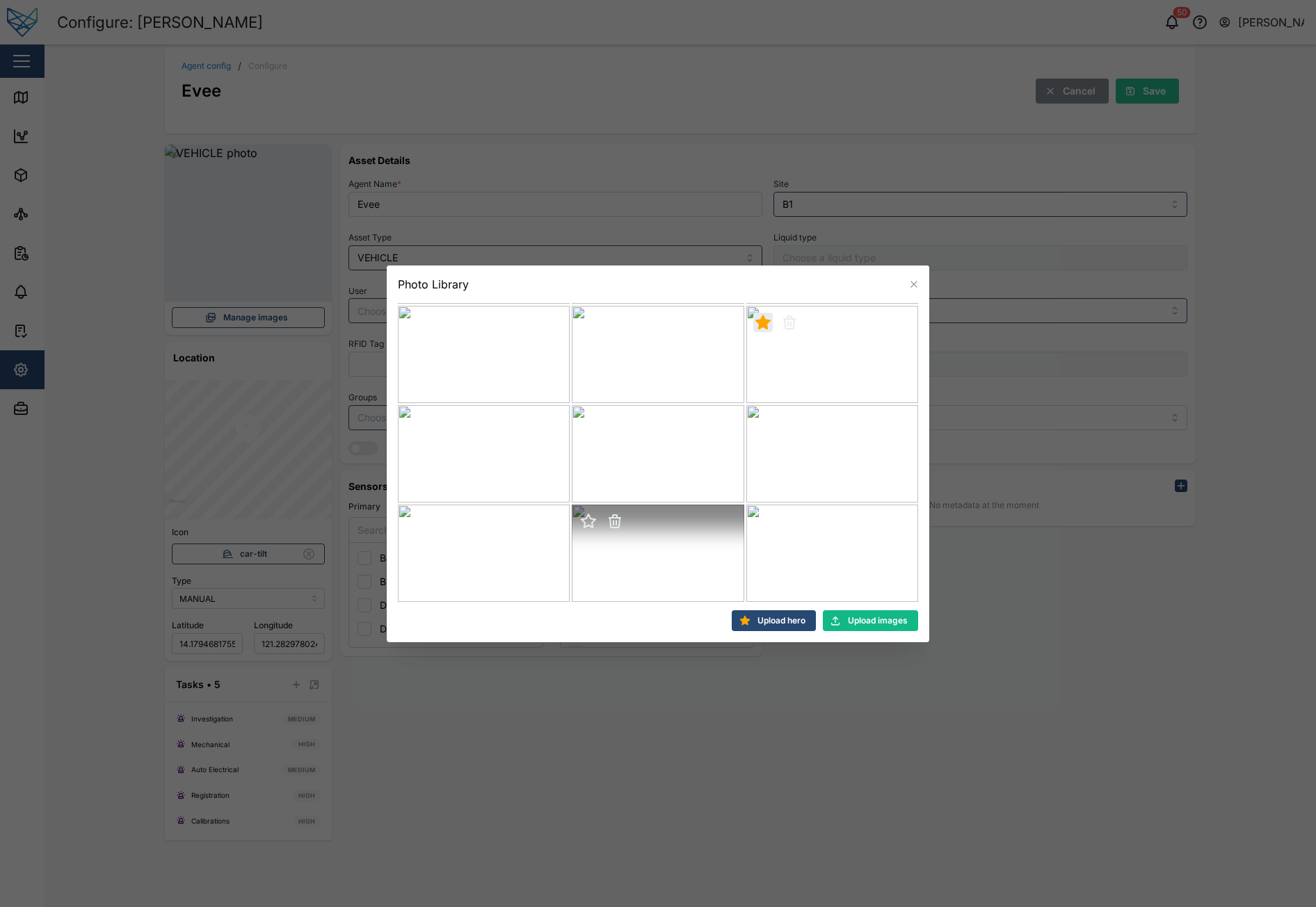
scroll to position [196, 0]
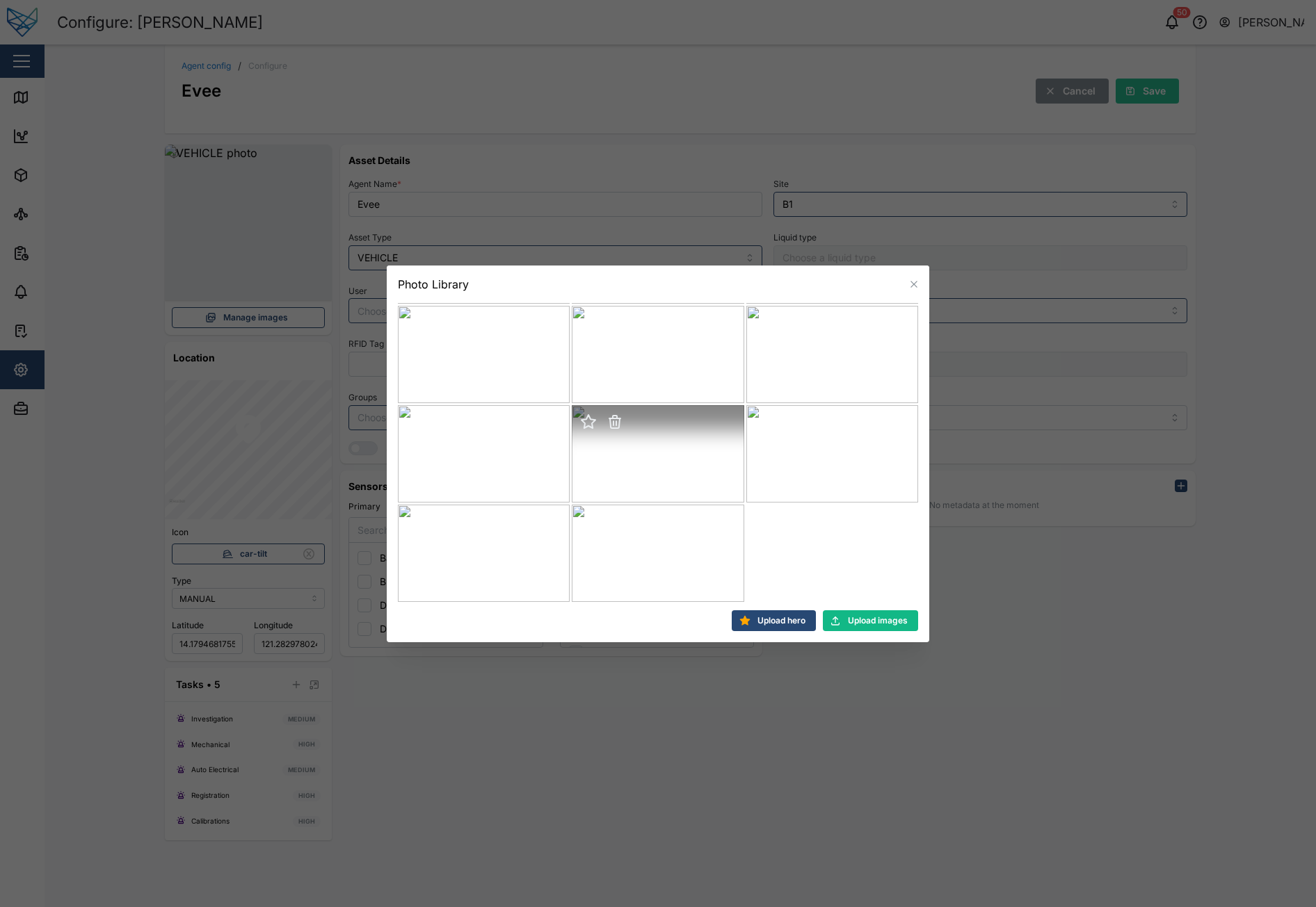
click at [611, 420] on icon "button" at bounding box center [615, 424] width 10 height 10
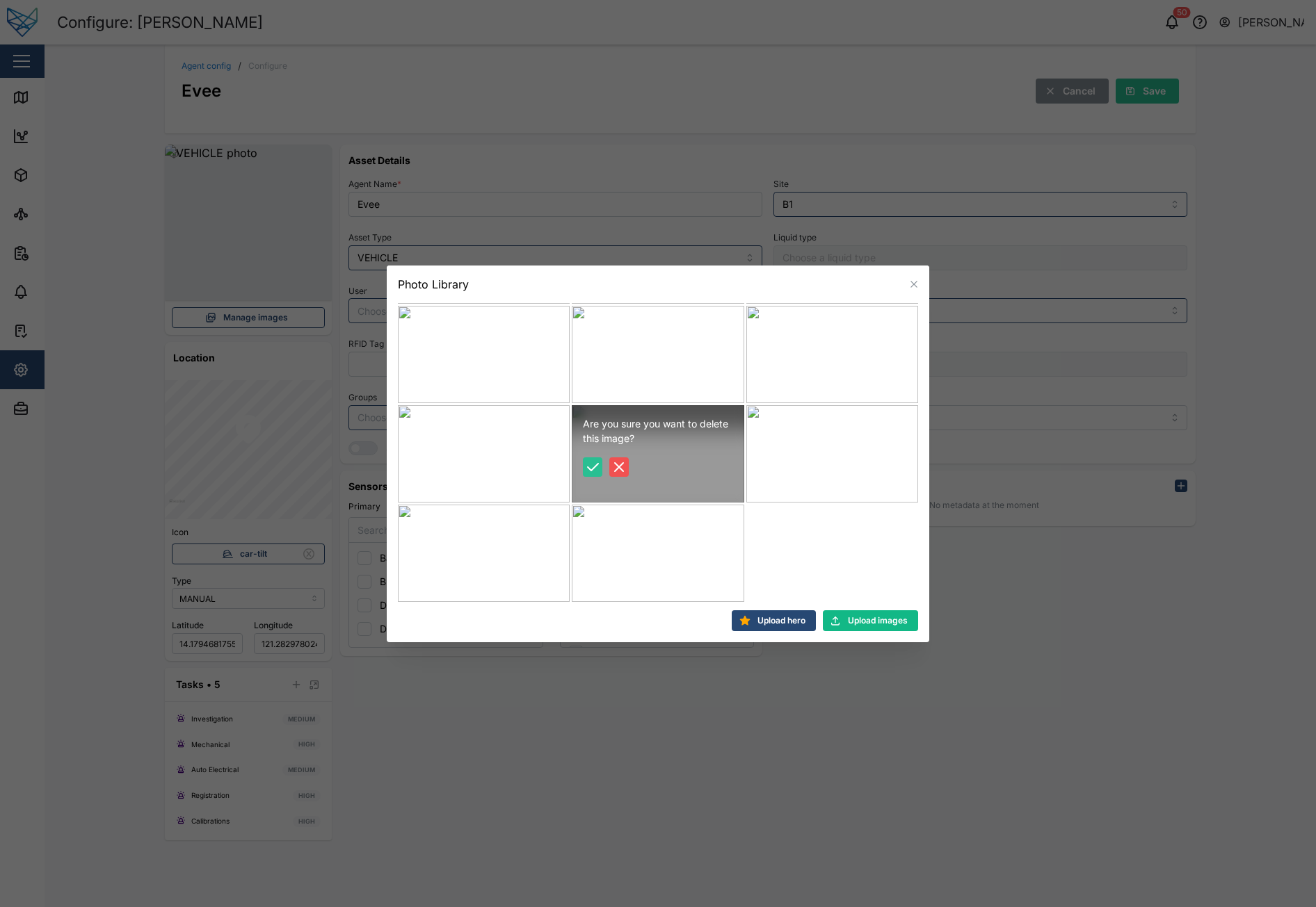
click at [588, 466] on icon "button" at bounding box center [592, 467] width 17 height 17
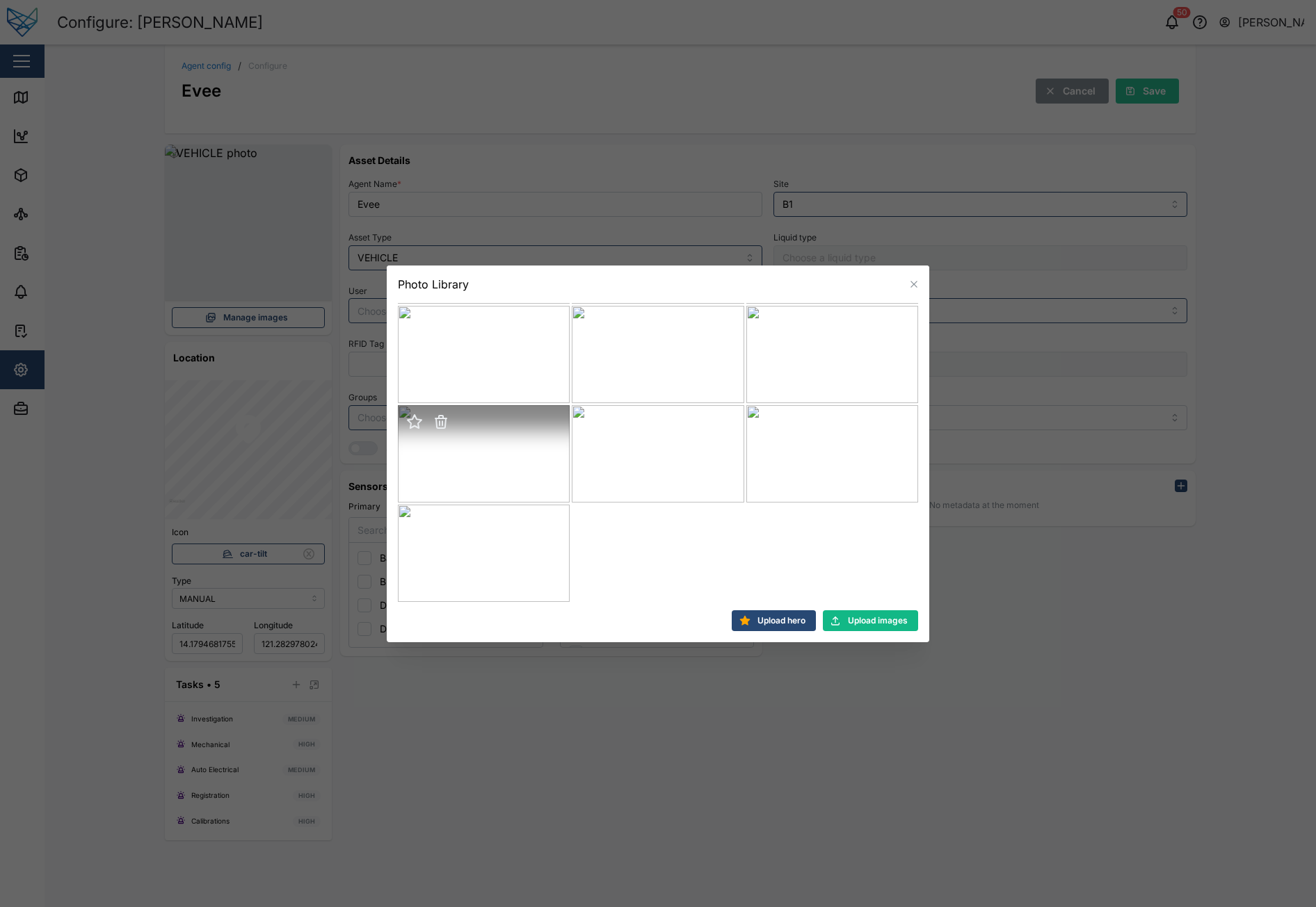
click at [439, 417] on icon "button" at bounding box center [441, 417] width 4 height 2
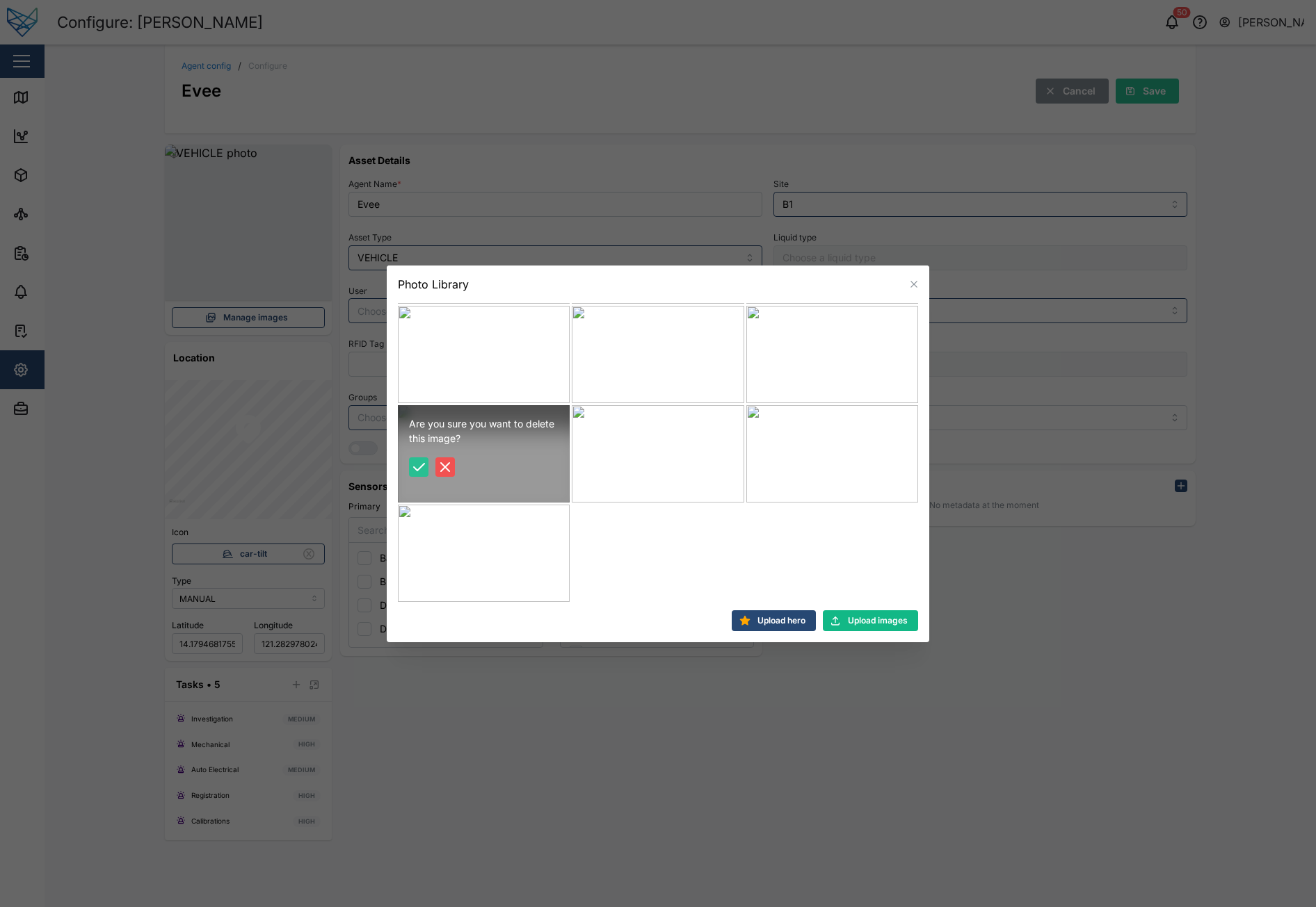
click at [420, 470] on icon "button" at bounding box center [418, 467] width 17 height 17
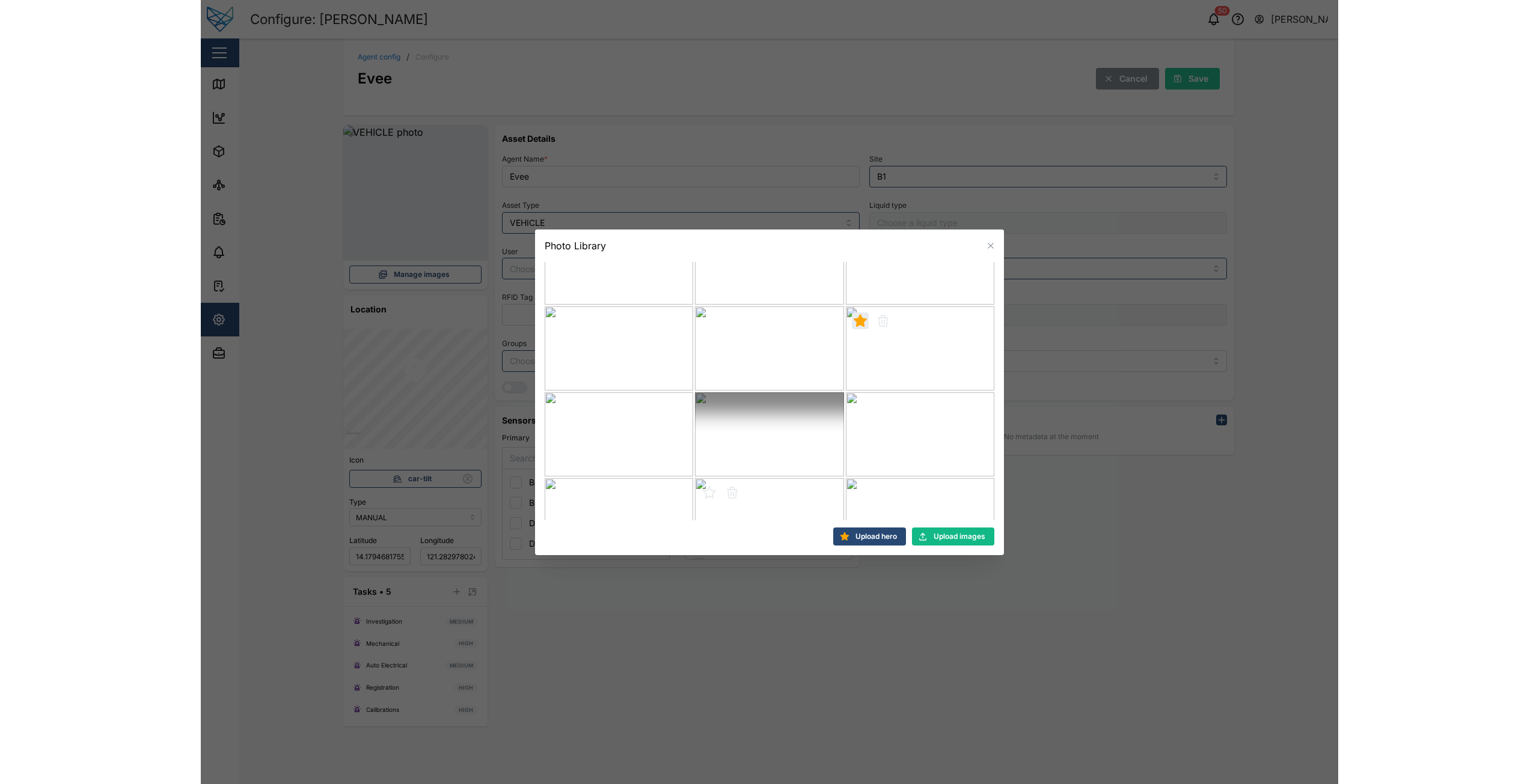
scroll to position [0, 0]
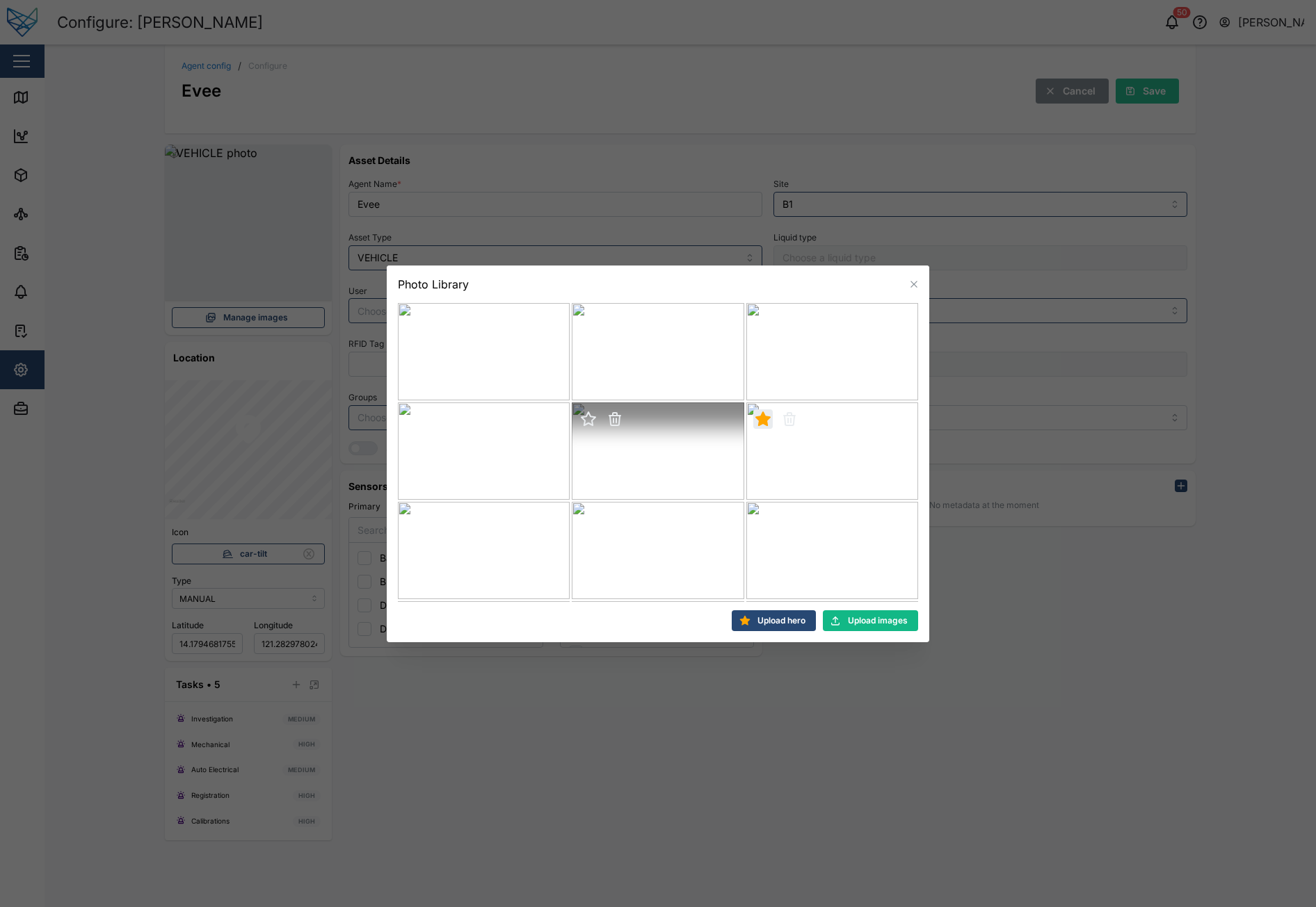
click at [581, 420] on icon "button" at bounding box center [588, 419] width 17 height 17
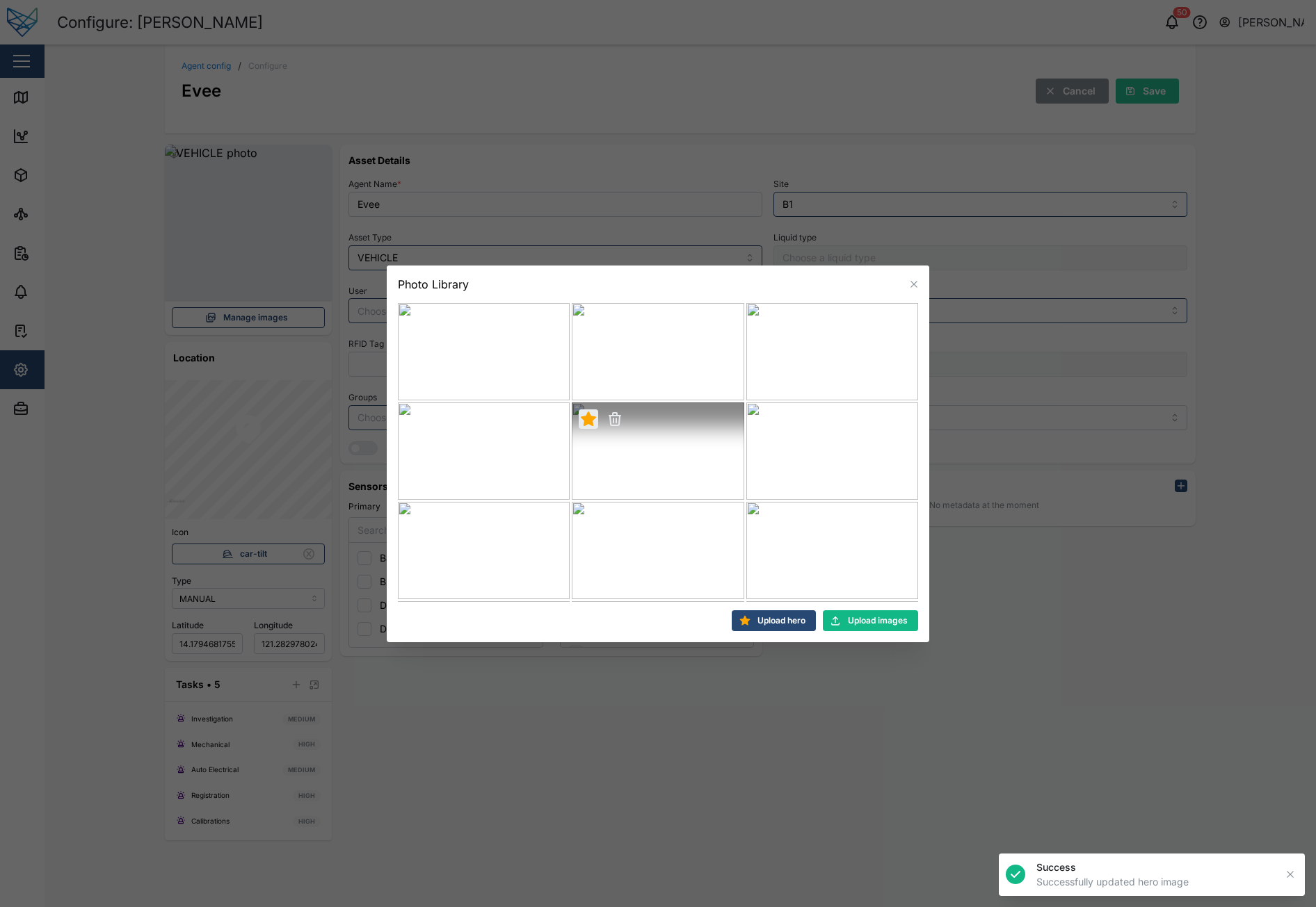
click at [913, 280] on icon "button" at bounding box center [914, 285] width 11 height 11
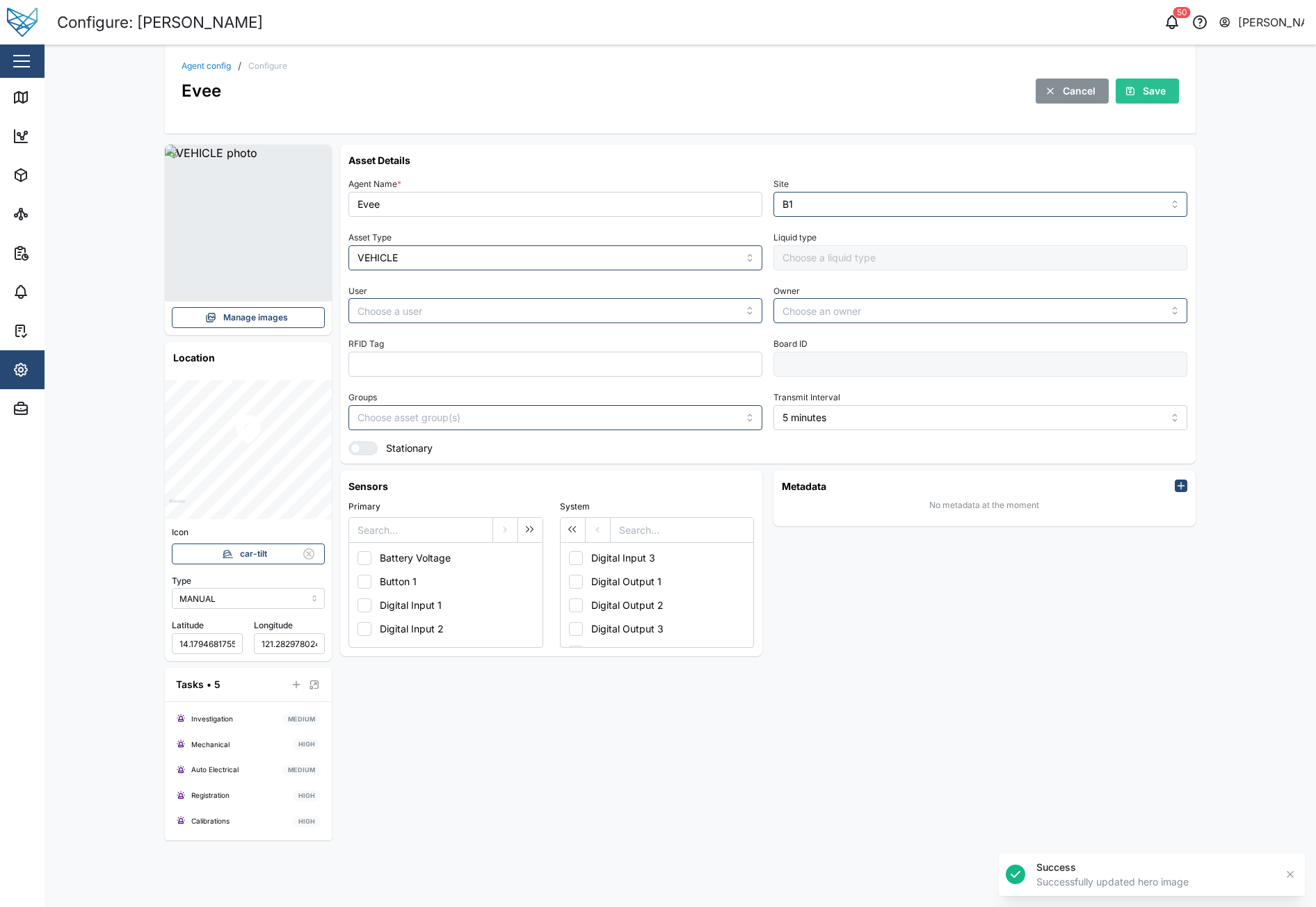
click at [825, 686] on div "Asset Details Agent Name * Evee Site B1 Asset Type VEHICLE Liquid type User Own…" at bounding box center [768, 493] width 856 height 696
click at [920, 645] on div "Metadata No metadata at the moment" at bounding box center [985, 563] width 434 height 197
click at [1294, 874] on icon "button" at bounding box center [1290, 875] width 11 height 11
click at [1029, 813] on div "Asset Details Agent Name * Evee Site B1 Asset Type VEHICLE Liquid type User Own…" at bounding box center [768, 493] width 856 height 696
click at [1041, 733] on div "Asset Details Agent Name * Evee Site B1 Asset Type VEHICLE Liquid type User Own…" at bounding box center [768, 493] width 856 height 696
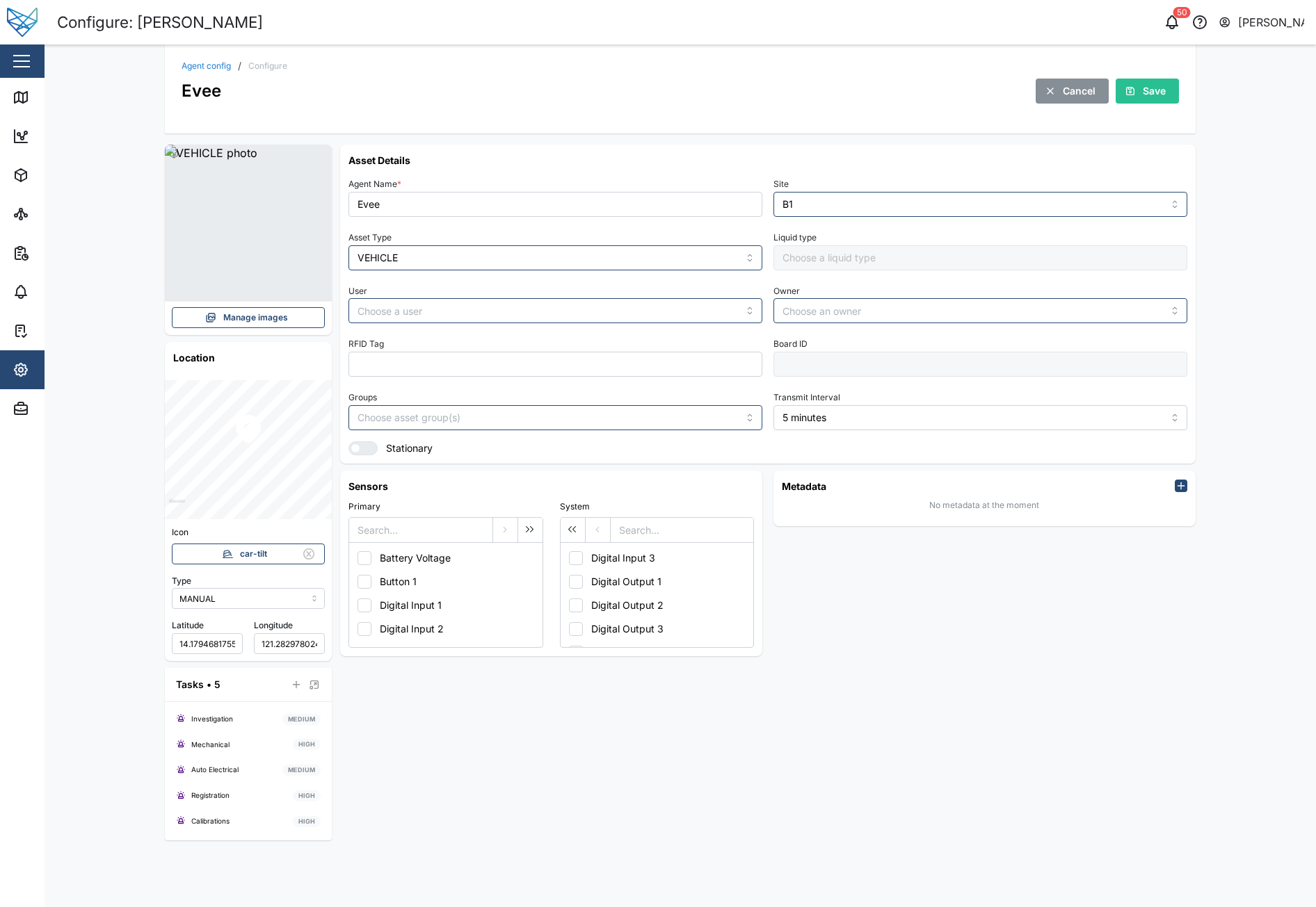
click at [925, 754] on div "Asset Details Agent Name * Evee Site B1 Asset Type VEHICLE Liquid type User Own…" at bounding box center [768, 493] width 856 height 696
click at [897, 692] on div "Asset Details Agent Name * Evee Site B1 Asset Type VEHICLE Liquid type User Own…" at bounding box center [768, 493] width 856 height 696
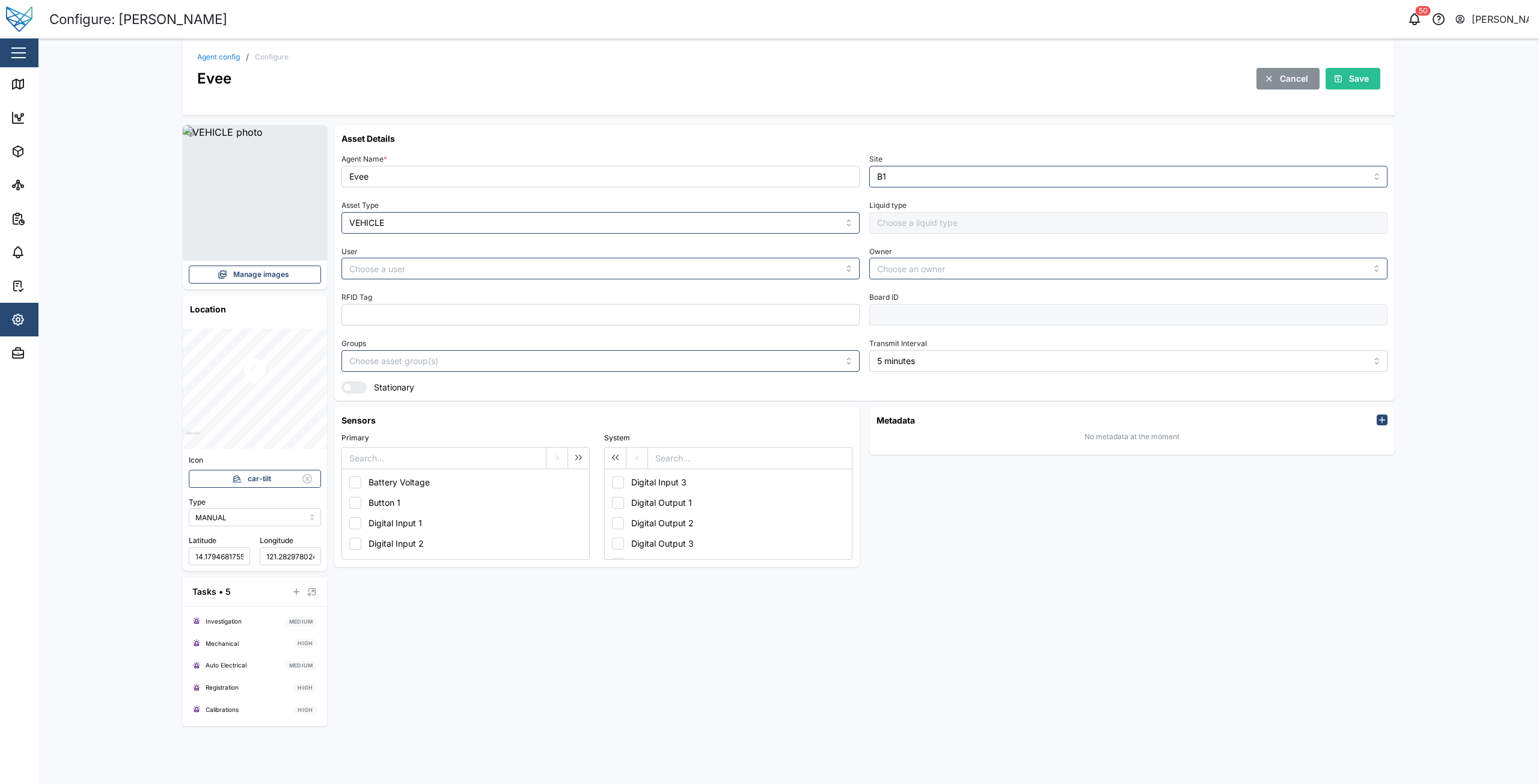
click at [889, 84] on div "Evee Cancel Save" at bounding box center [789, 79] width 1184 height 22
click at [889, 67] on div "Evee Cancel Save" at bounding box center [789, 79] width 1184 height 22
click at [817, 87] on div "Evee Cancel Save" at bounding box center [789, 79] width 1184 height 22
click at [819, 62] on div "Agent config / Configure Evee Cancel Save" at bounding box center [789, 71] width 1184 height 37
click at [947, 544] on div "Metadata No metadata at the moment" at bounding box center [1132, 487] width 535 height 170
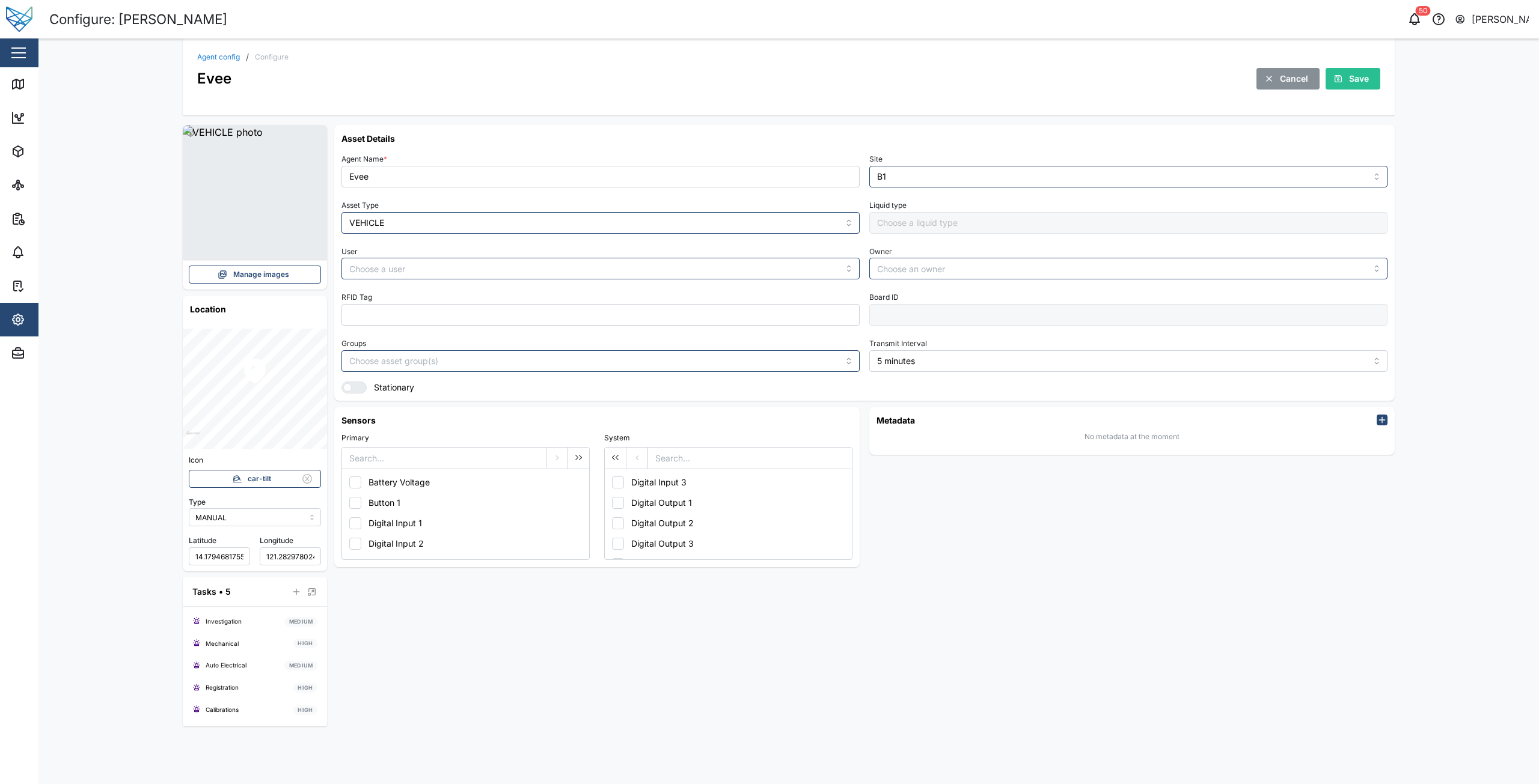
click at [973, 656] on div "Asset Details Agent Name * Evee Site B1 Asset Type VEHICLE Liquid type User Own…" at bounding box center [864, 426] width 1061 height 602
click at [991, 548] on div "Metadata No metadata at the moment" at bounding box center [1132, 487] width 535 height 170
